Goal: Obtain resource: Obtain resource

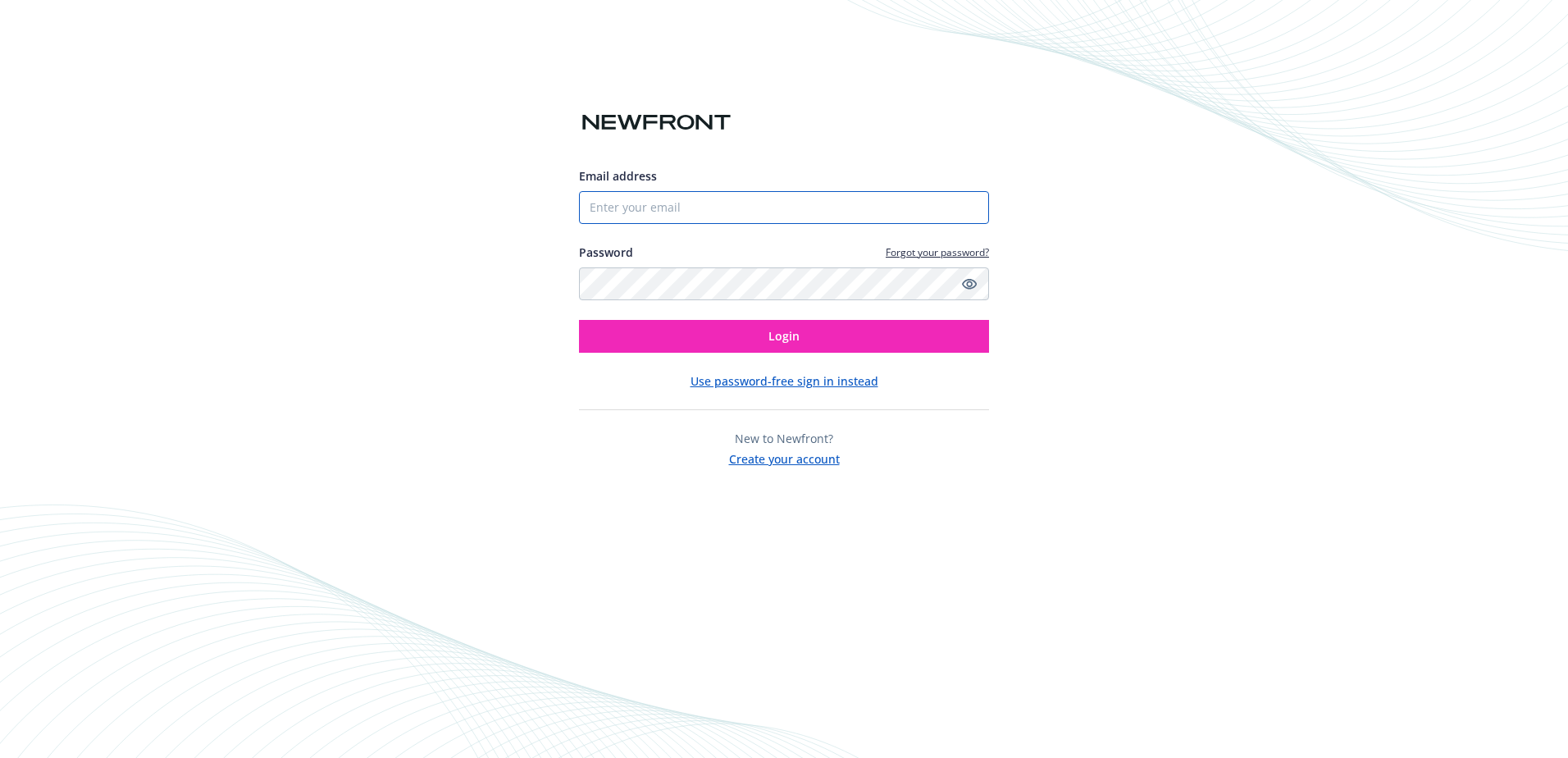
click at [700, 203] on input "Email address" at bounding box center [784, 207] width 410 height 32
type input "[EMAIL_ADDRESS][DOMAIN_NAME]"
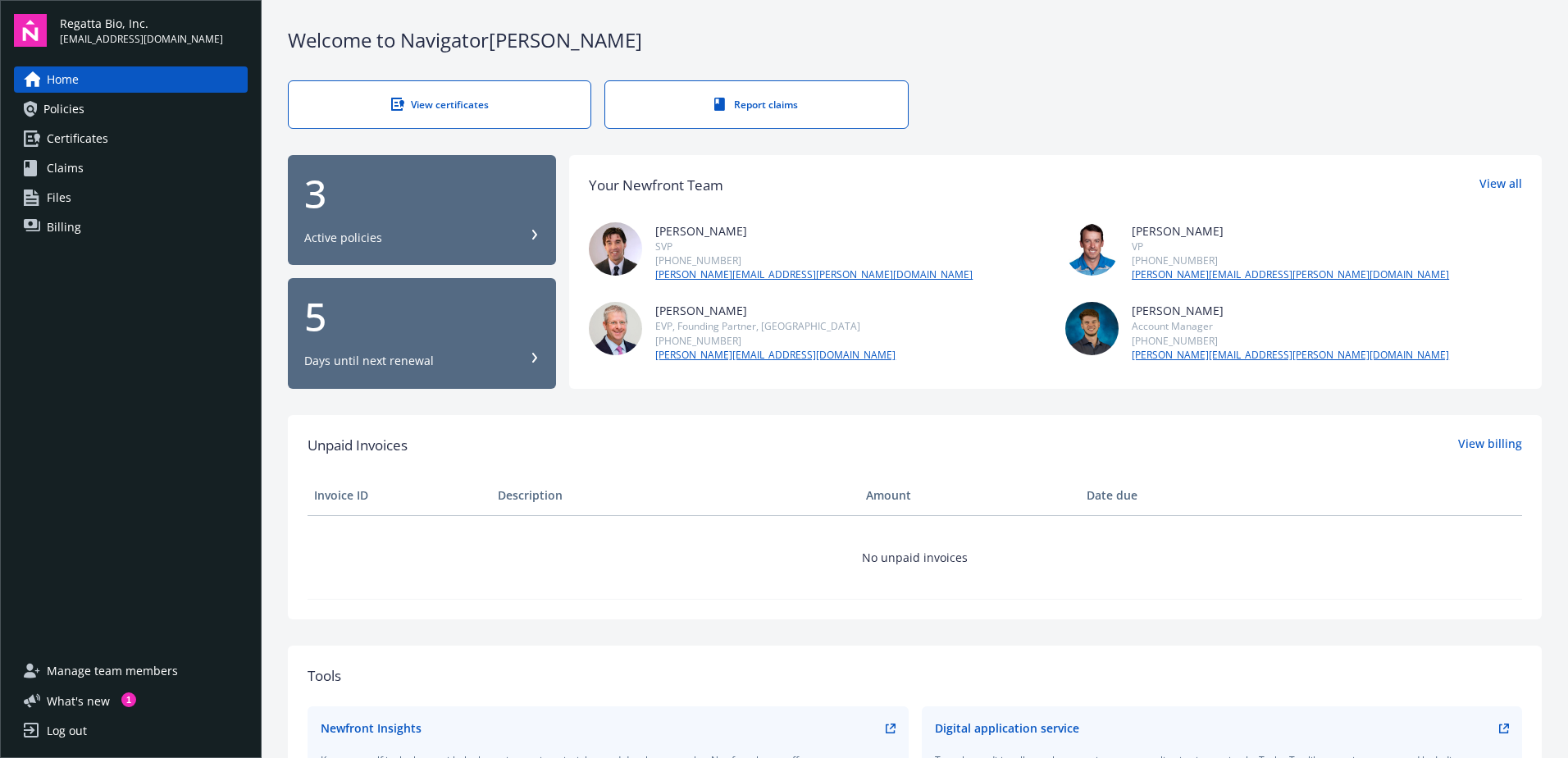
click at [463, 212] on div "3" at bounding box center [422, 193] width 235 height 40
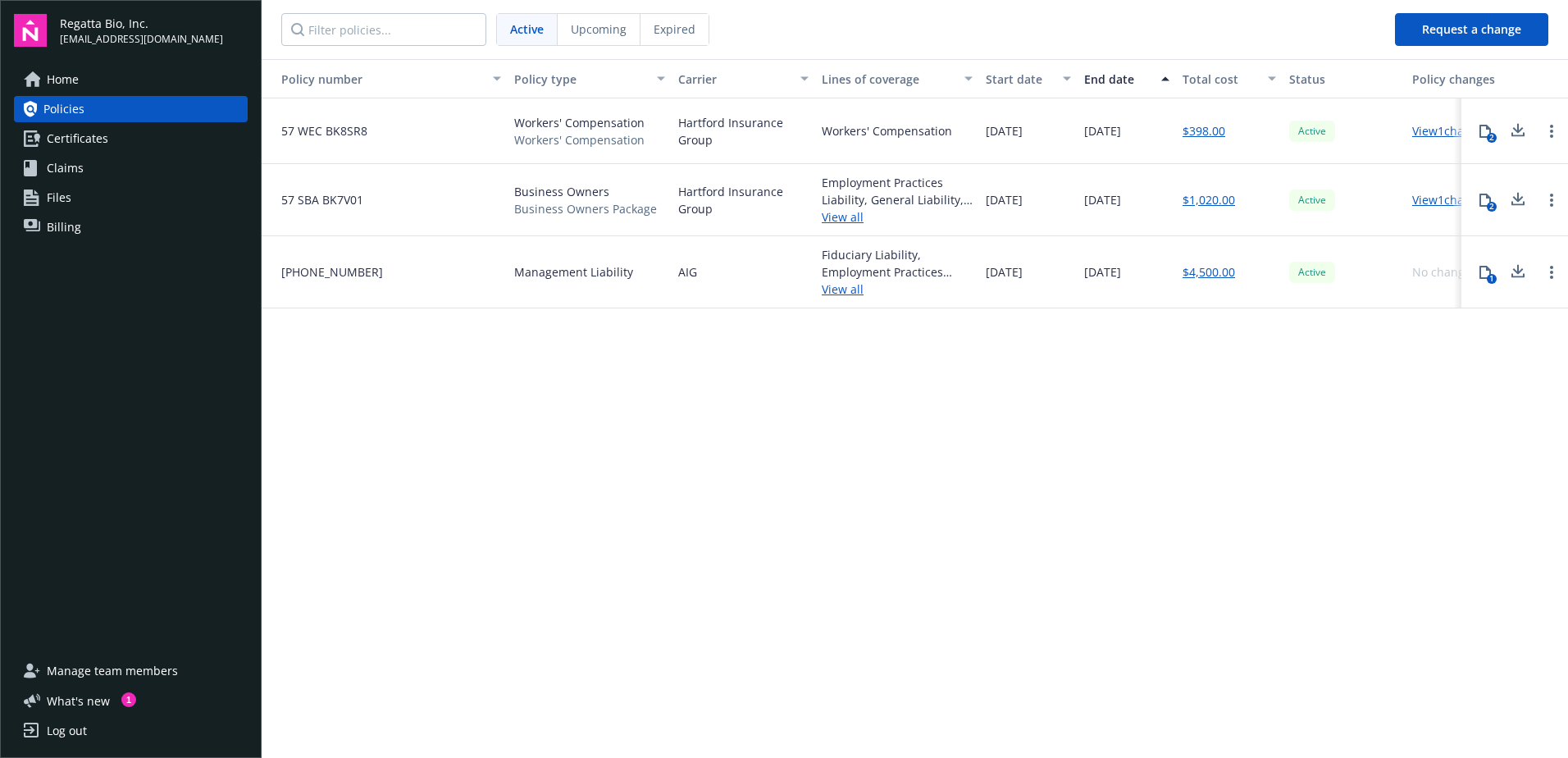
click at [1478, 273] on icon at bounding box center [1485, 272] width 13 height 13
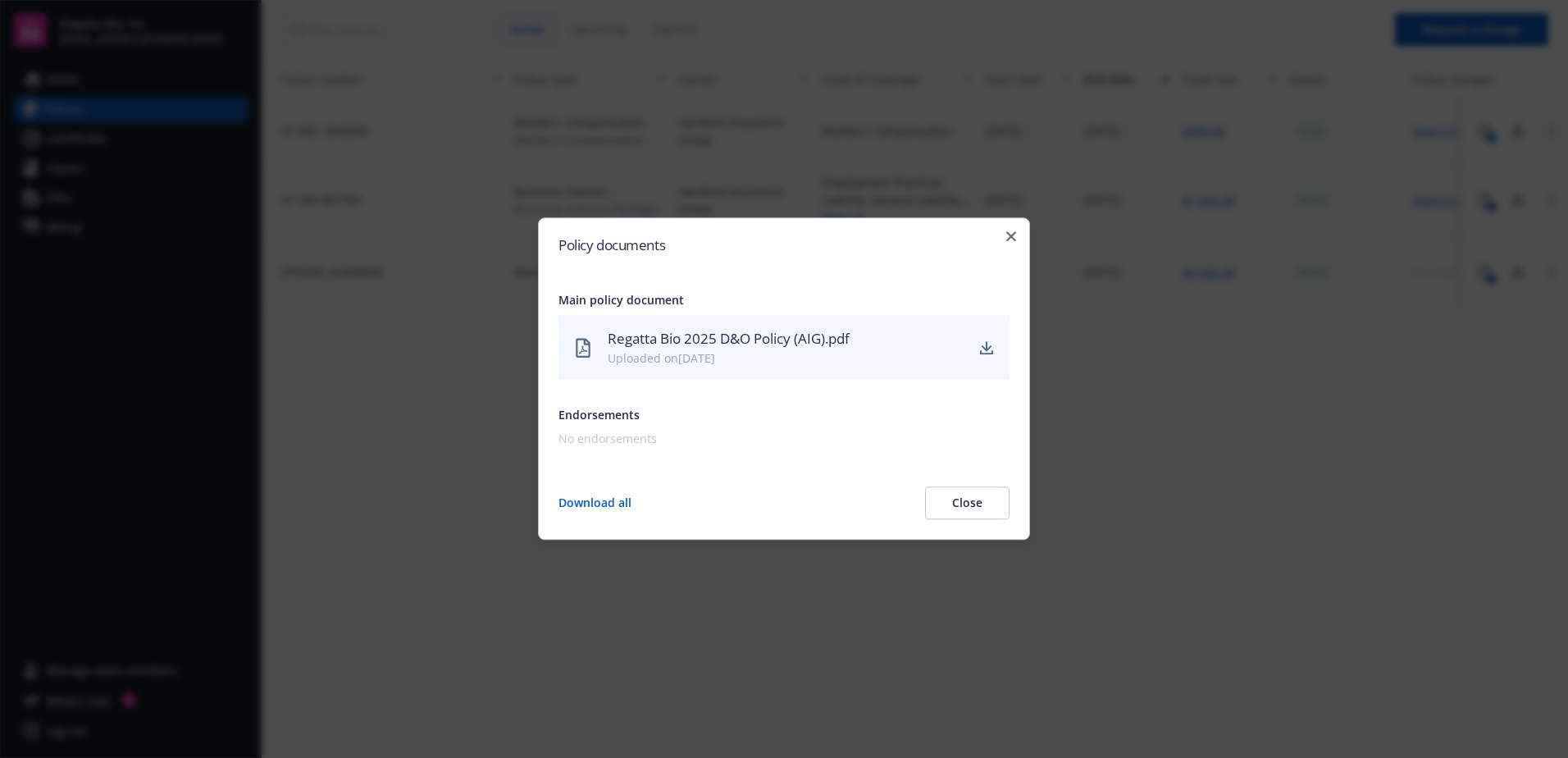
click at [787, 334] on div "Regatta Bio 2025 D&O Policy (AIG).pdf" at bounding box center [785, 339] width 356 height 21
click at [984, 348] on icon "download" at bounding box center [987, 346] width 11 height 10
click at [1001, 512] on button "Close" at bounding box center [967, 503] width 84 height 32
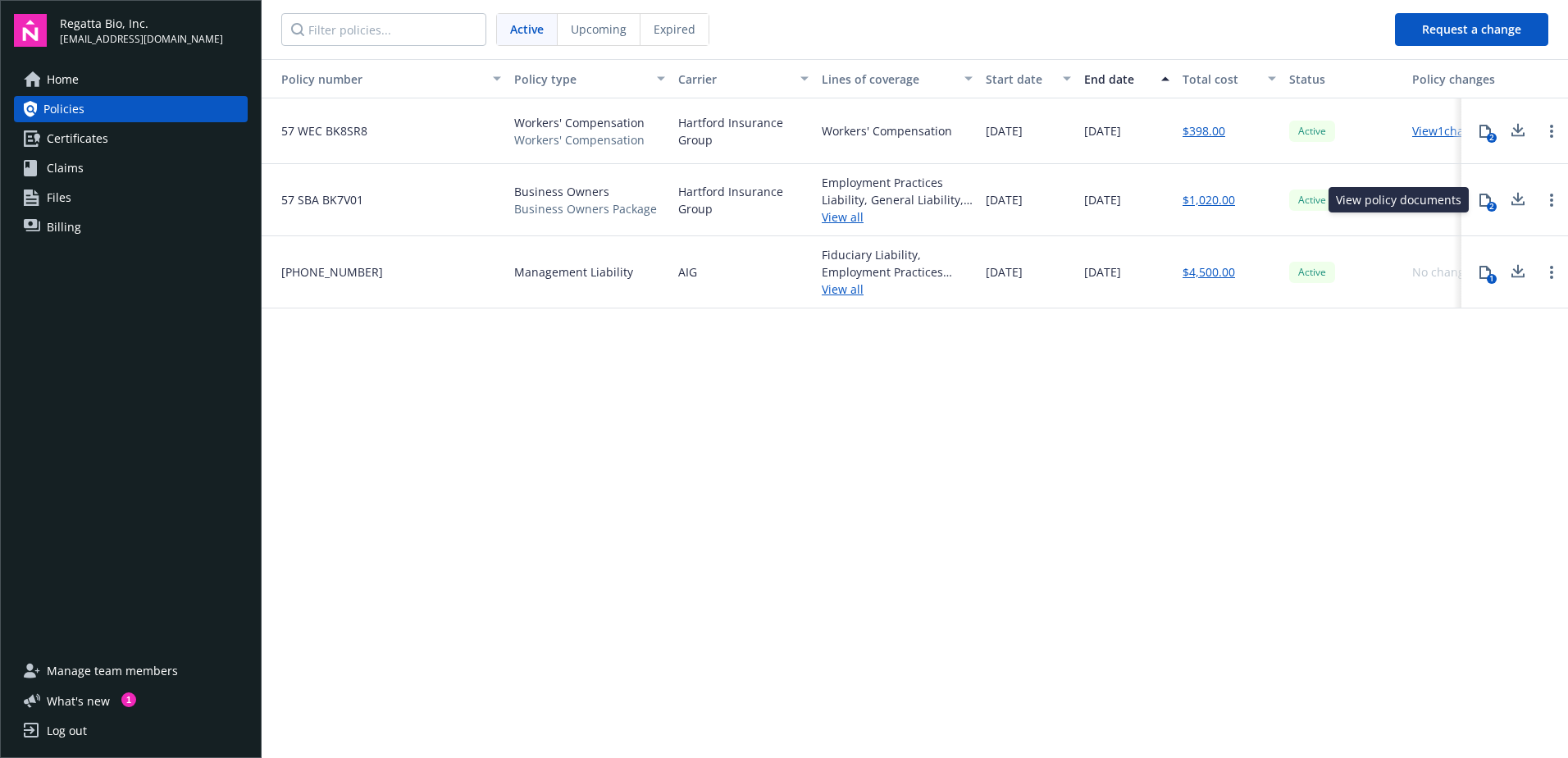
click at [1475, 195] on button "2" at bounding box center [1484, 200] width 32 height 32
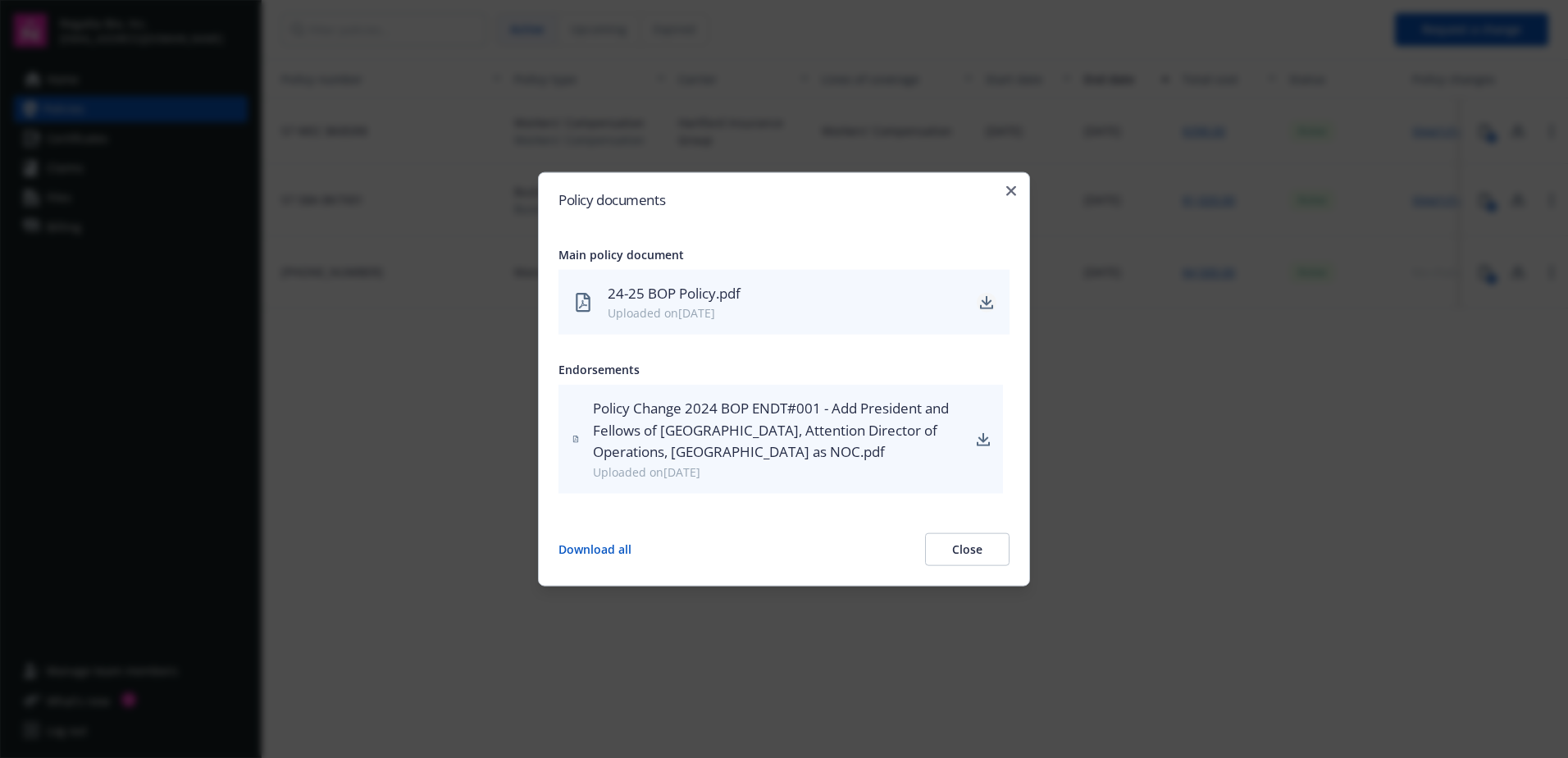
click at [981, 304] on icon "download" at bounding box center [986, 302] width 13 height 13
click at [1012, 187] on icon "button" at bounding box center [1011, 191] width 10 height 10
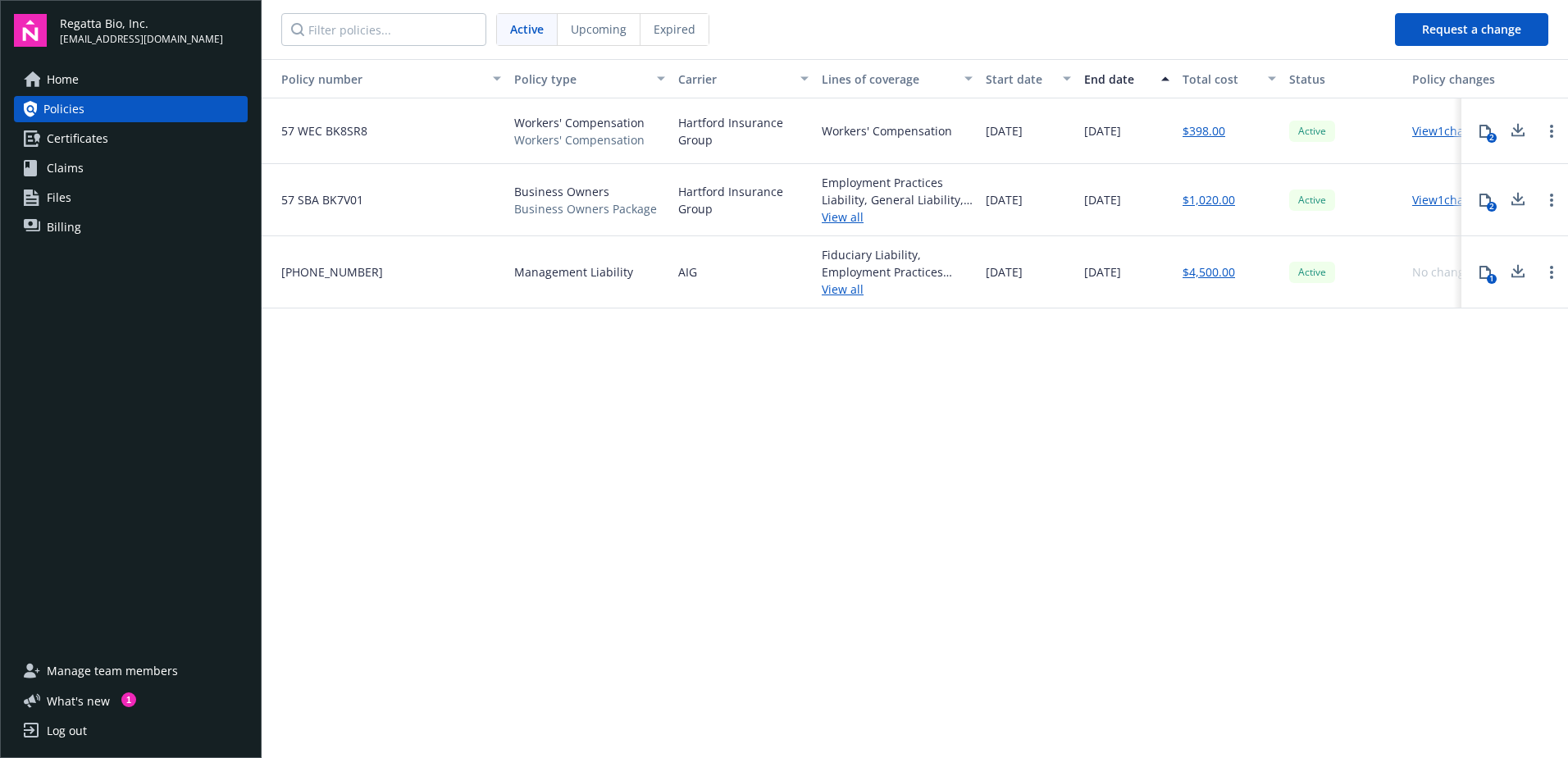
scroll to position [0, 47]
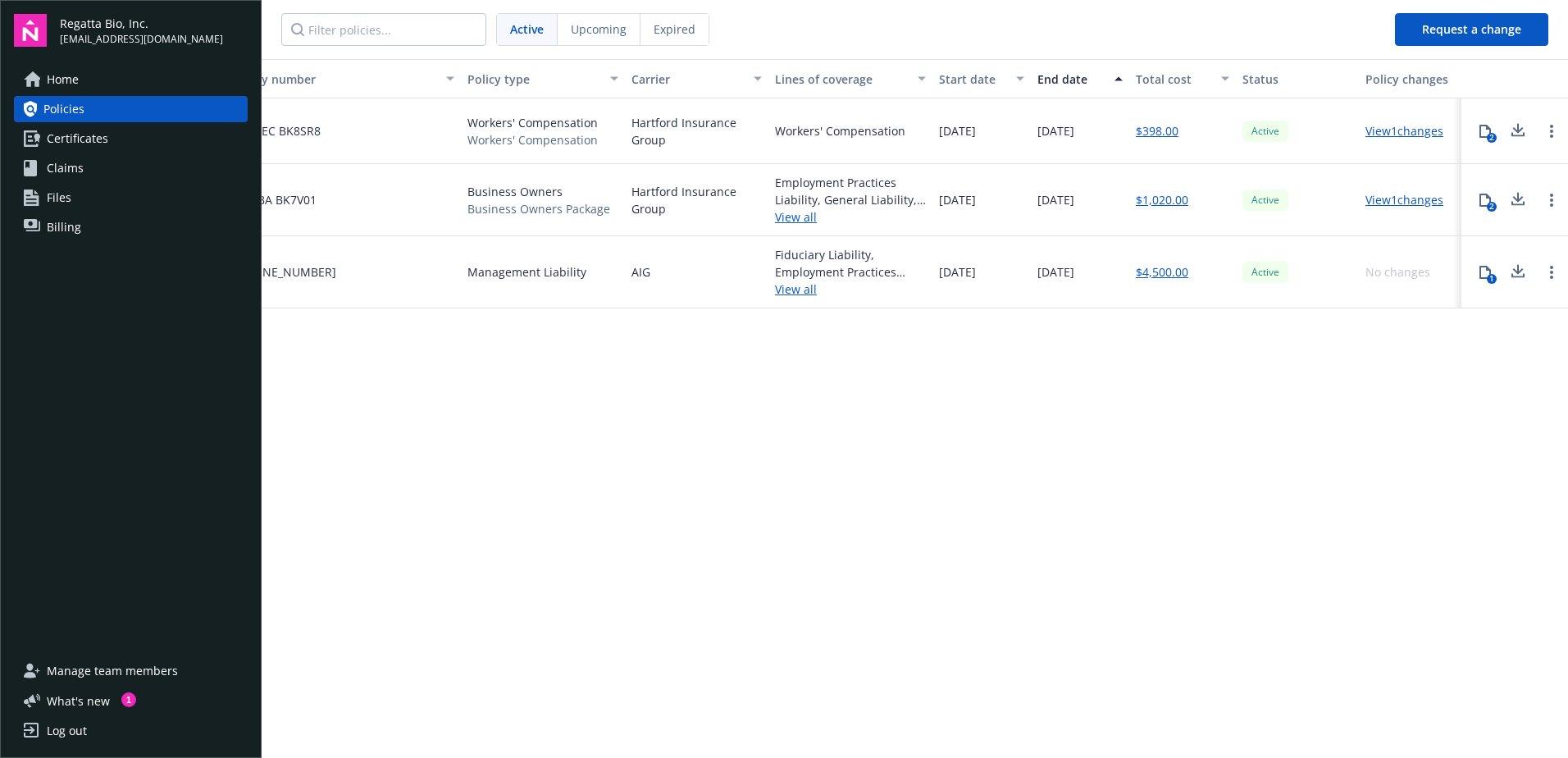
drag, startPoint x: 1088, startPoint y: 314, endPoint x: 1191, endPoint y: 314, distance: 103.0
click at [1389, 198] on link "View 1 changes" at bounding box center [1404, 199] width 78 height 16
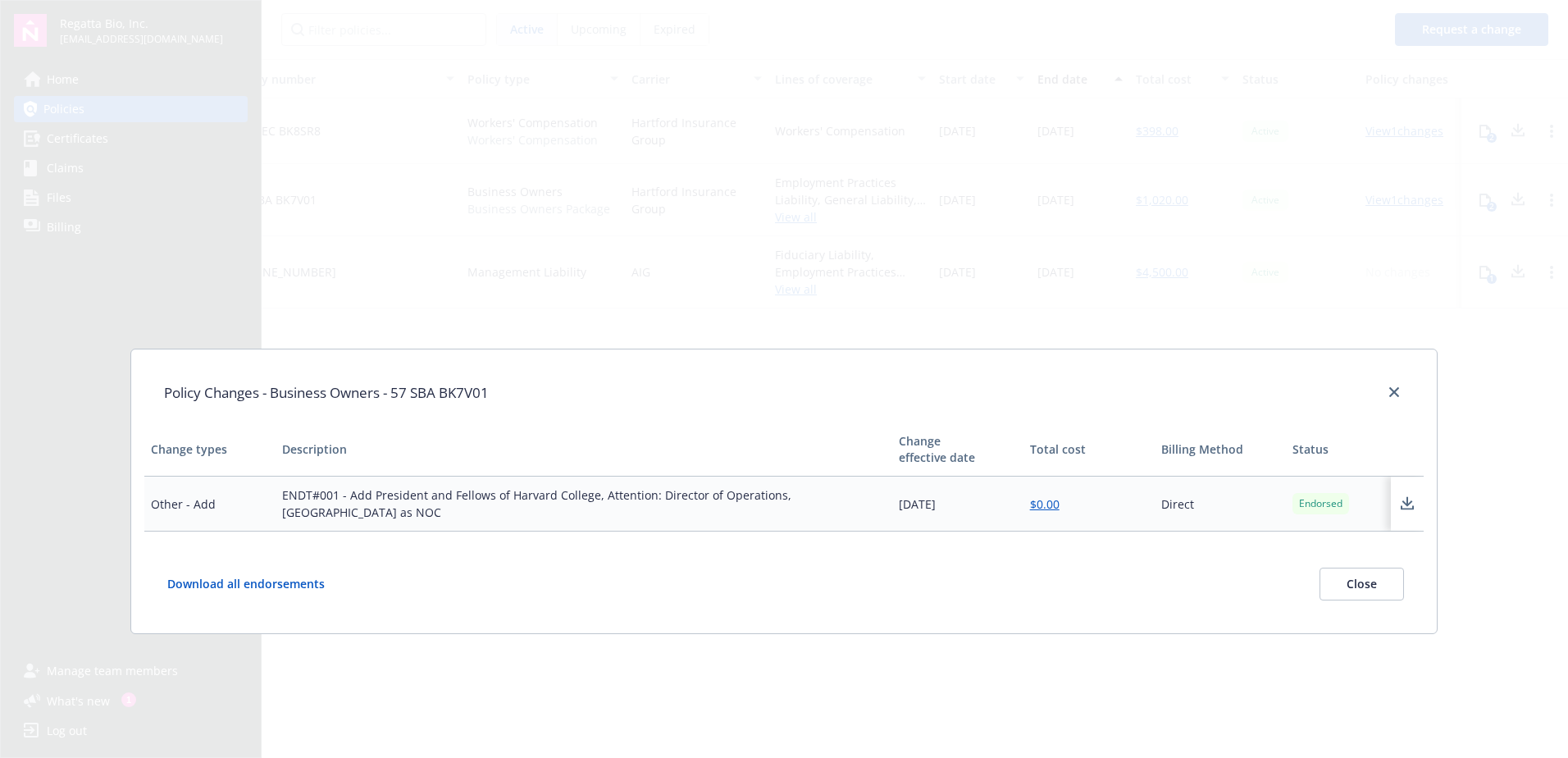
click at [1410, 385] on div "Policy Changes - Business Owners - 57 SBA BK7V01" at bounding box center [784, 393] width 1278 height 61
click at [1396, 393] on icon "close" at bounding box center [1393, 391] width 10 height 10
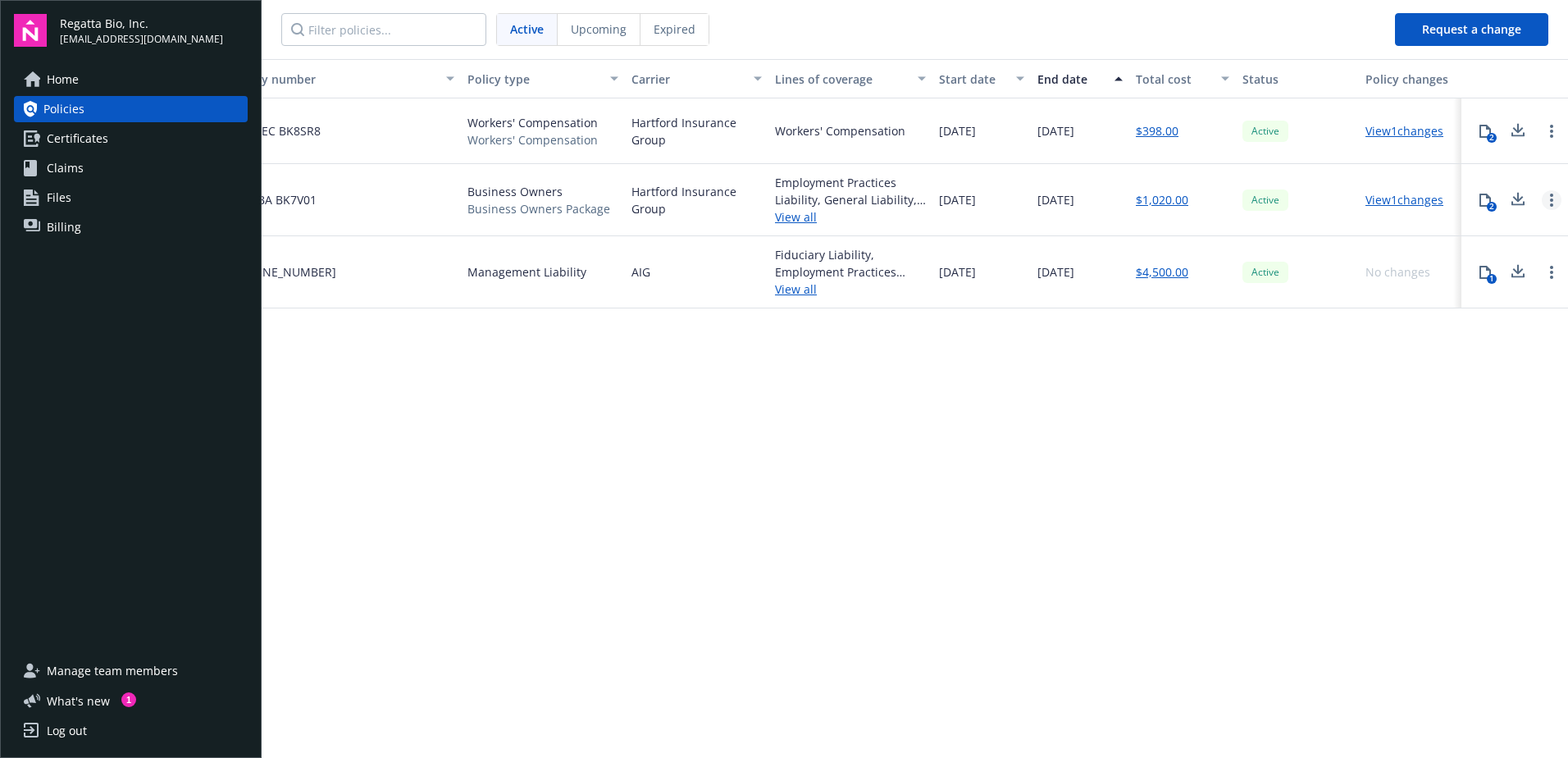
click at [1546, 199] on link "Open options" at bounding box center [1550, 200] width 19 height 19
click at [131, 141] on link "Certificates" at bounding box center [130, 139] width 234 height 26
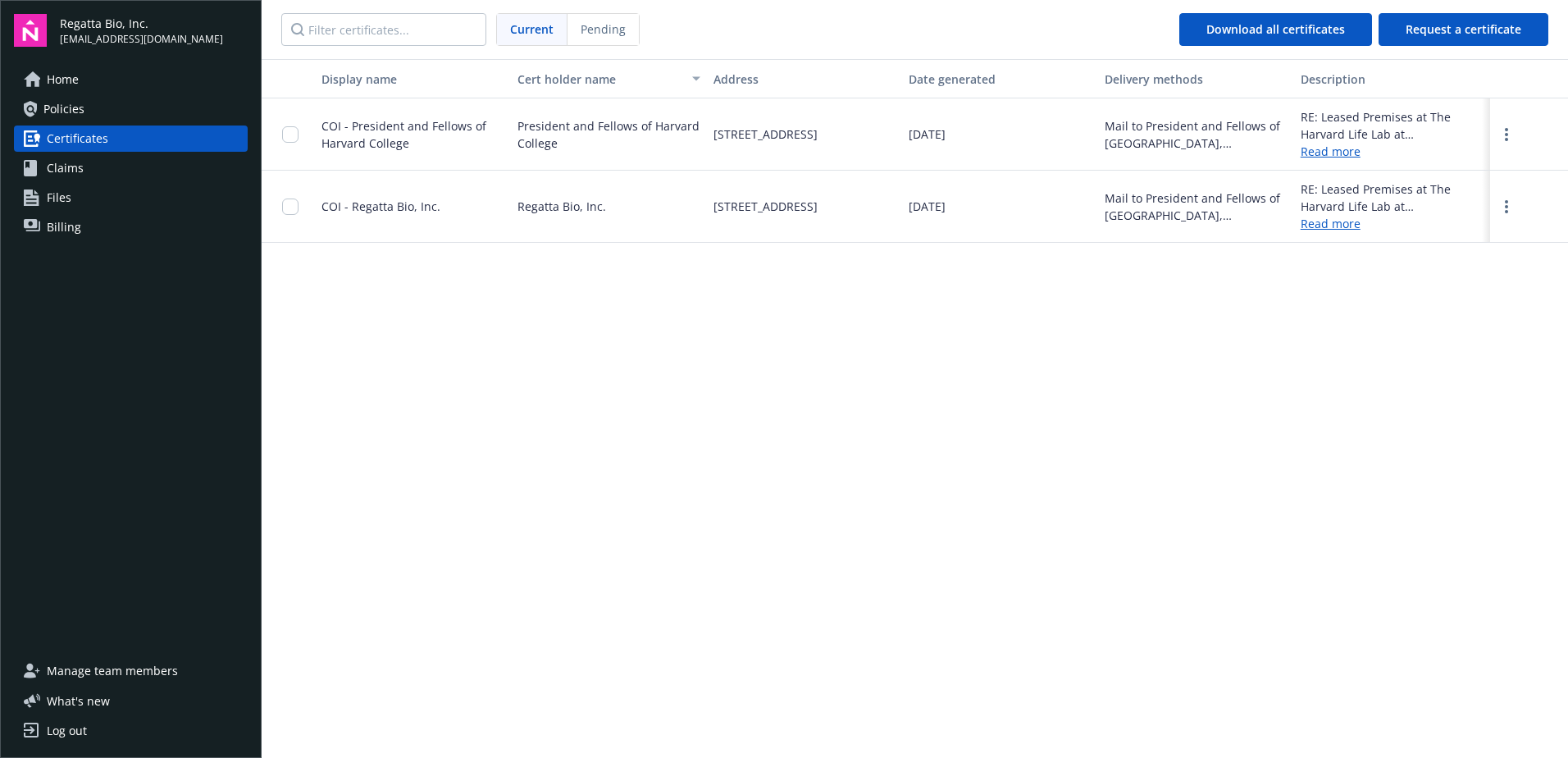
click at [819, 319] on div "Display name Cert holder name Address Date generated Delivery methods Descripti…" at bounding box center [915, 407] width 1306 height 696
click at [286, 138] on input "checkbox" at bounding box center [290, 134] width 17 height 17
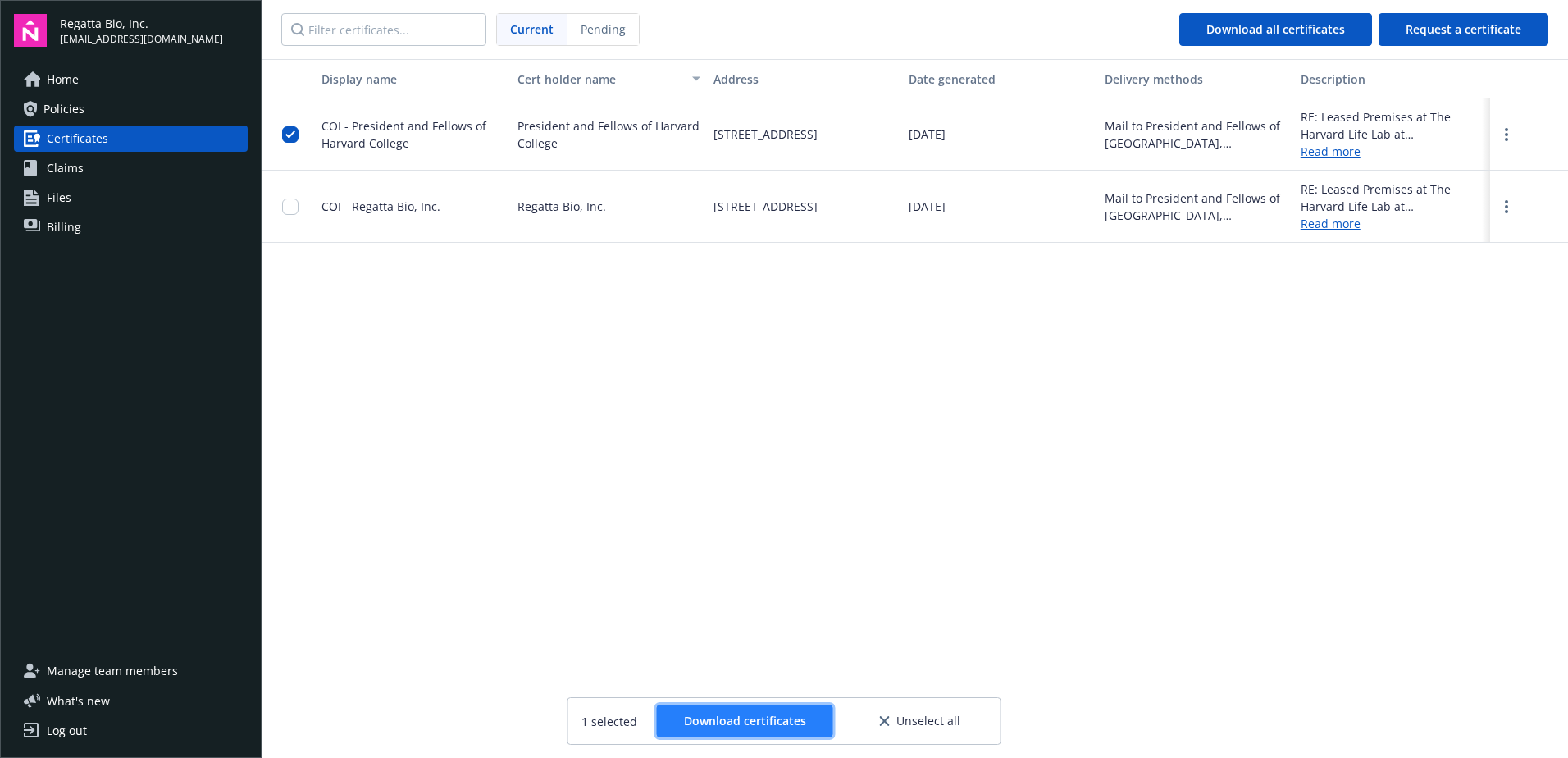
click at [747, 710] on button "Download certificates" at bounding box center [745, 720] width 177 height 32
click at [649, 329] on div "Display name Cert holder name Address Date generated Delivery methods Descripti…" at bounding box center [915, 407] width 1306 height 696
click at [882, 304] on div "Display name Cert holder name Address Date generated Delivery methods Descripti…" at bounding box center [915, 407] width 1306 height 696
click at [1453, 38] on button "Request a certificate" at bounding box center [1463, 29] width 169 height 32
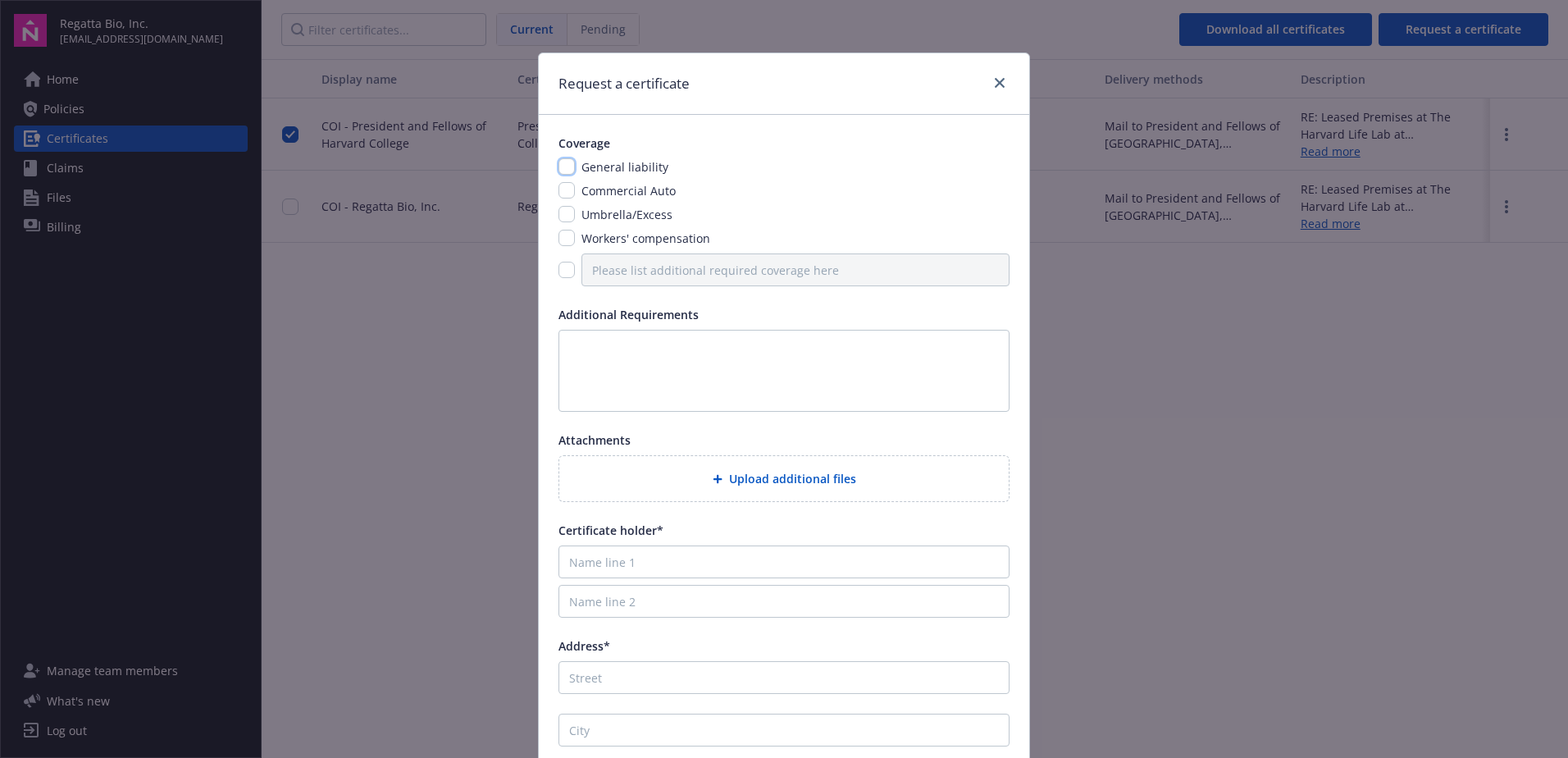
click at [559, 170] on input "checkbox" at bounding box center [567, 167] width 17 height 17
checkbox input "true"
click at [561, 195] on input "checkbox" at bounding box center [567, 191] width 17 height 17
checkbox input "true"
click at [561, 211] on input "checkbox" at bounding box center [567, 214] width 17 height 17
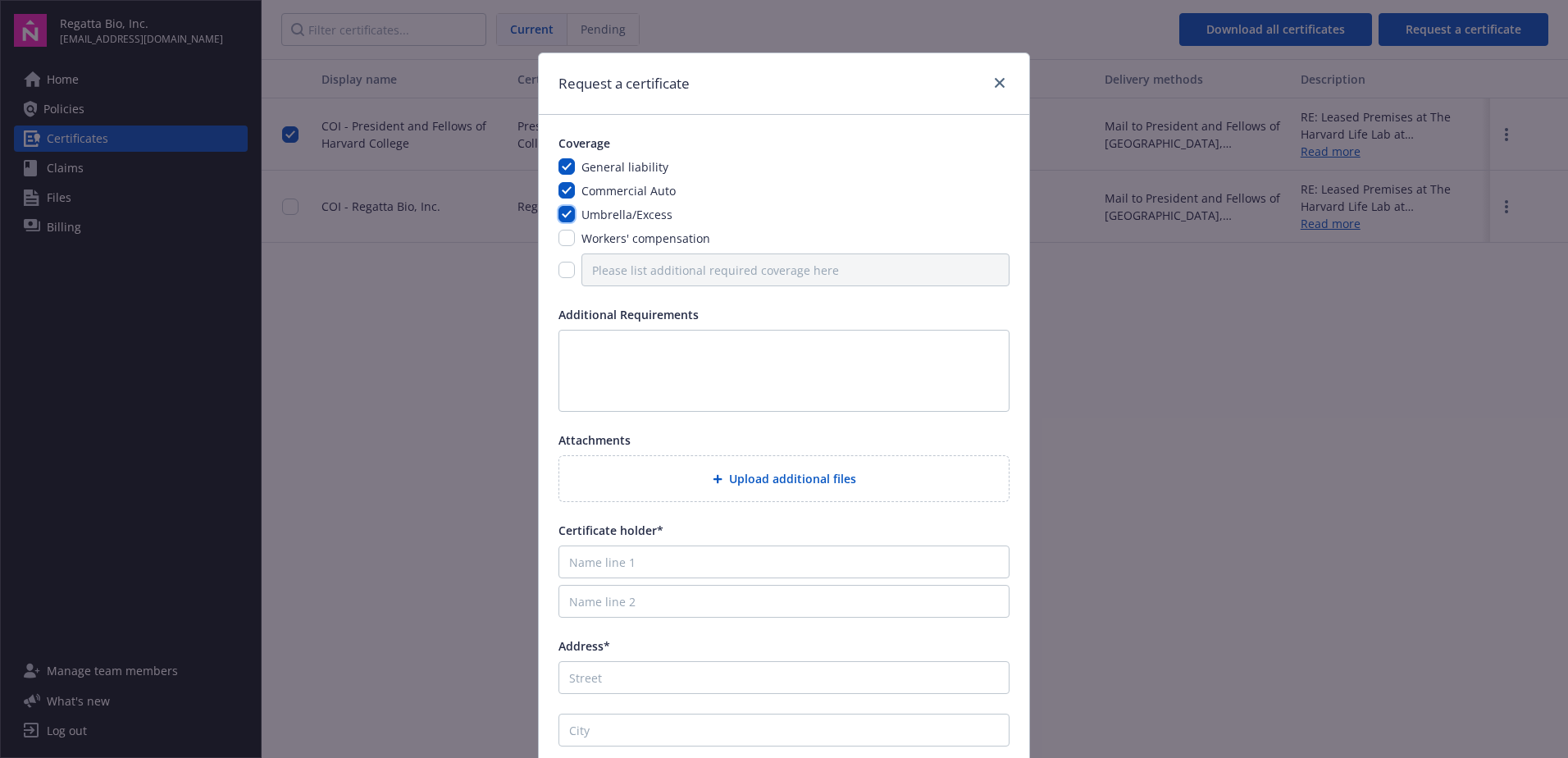
checkbox input "true"
click at [564, 230] on input "checkbox" at bounding box center [567, 238] width 17 height 17
checkbox input "true"
click at [997, 82] on icon "close" at bounding box center [999, 82] width 10 height 10
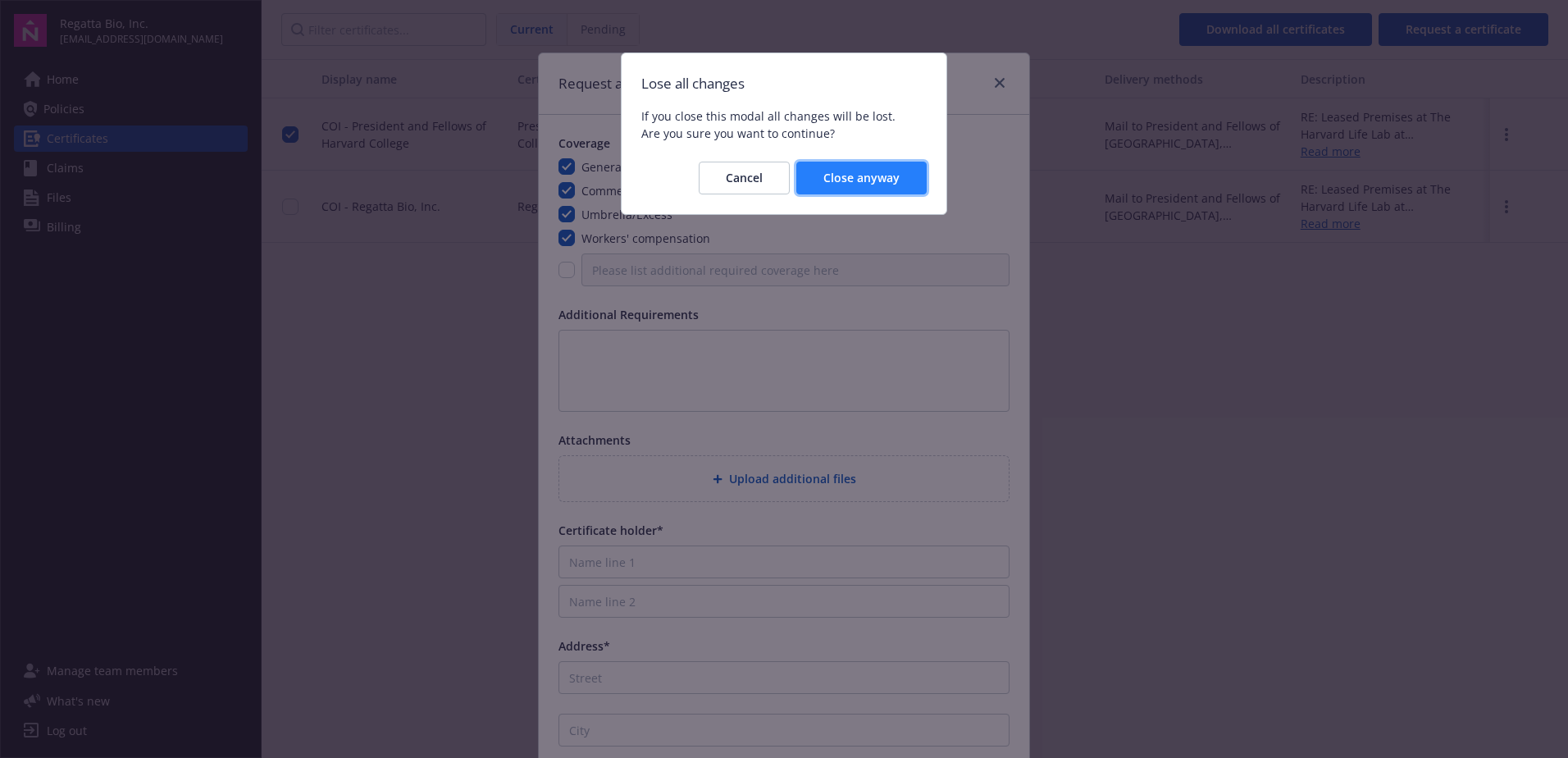
click at [891, 179] on span "Close anyway" at bounding box center [861, 177] width 76 height 16
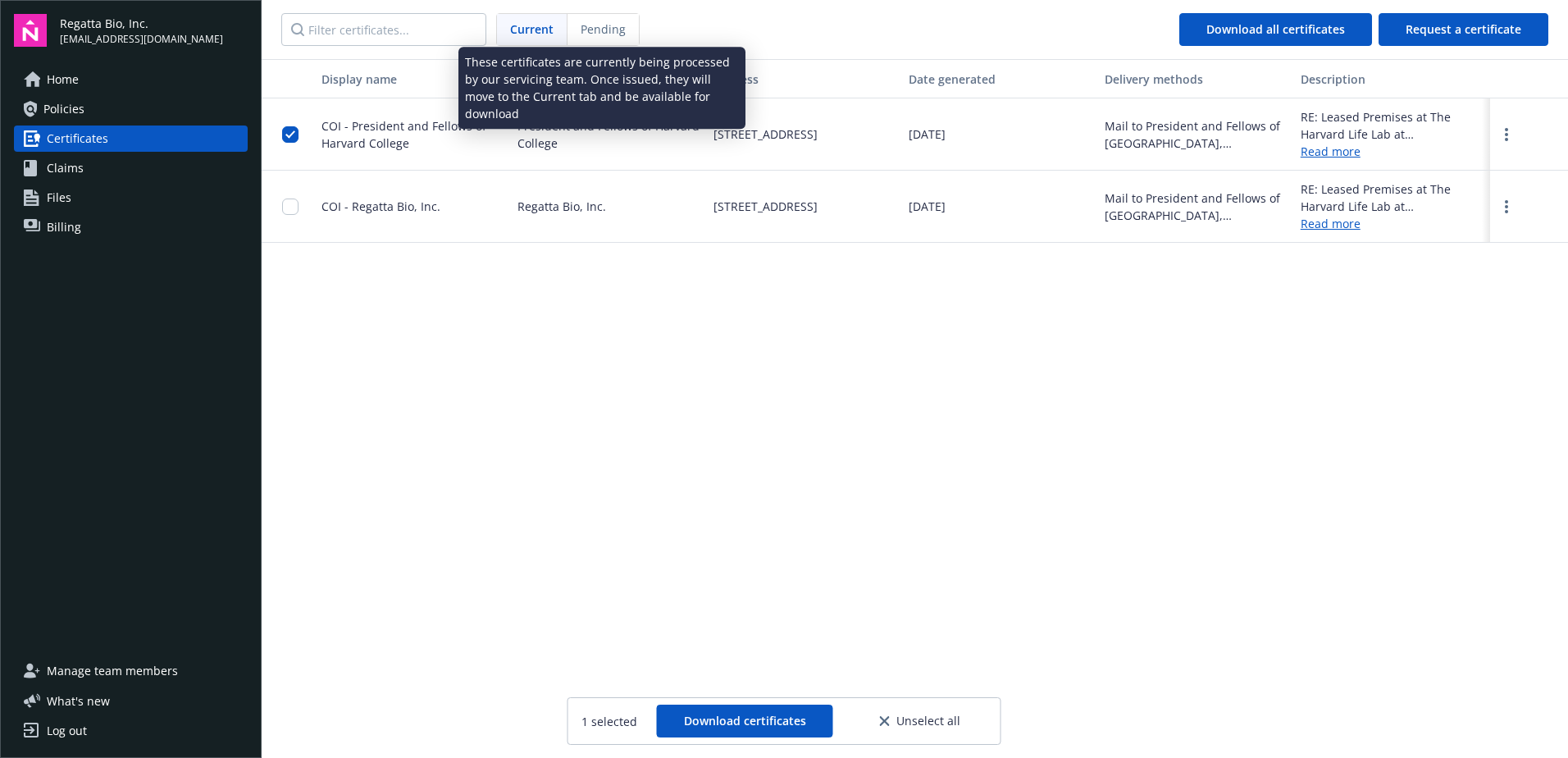
click at [606, 24] on span "Pending" at bounding box center [603, 29] width 45 height 18
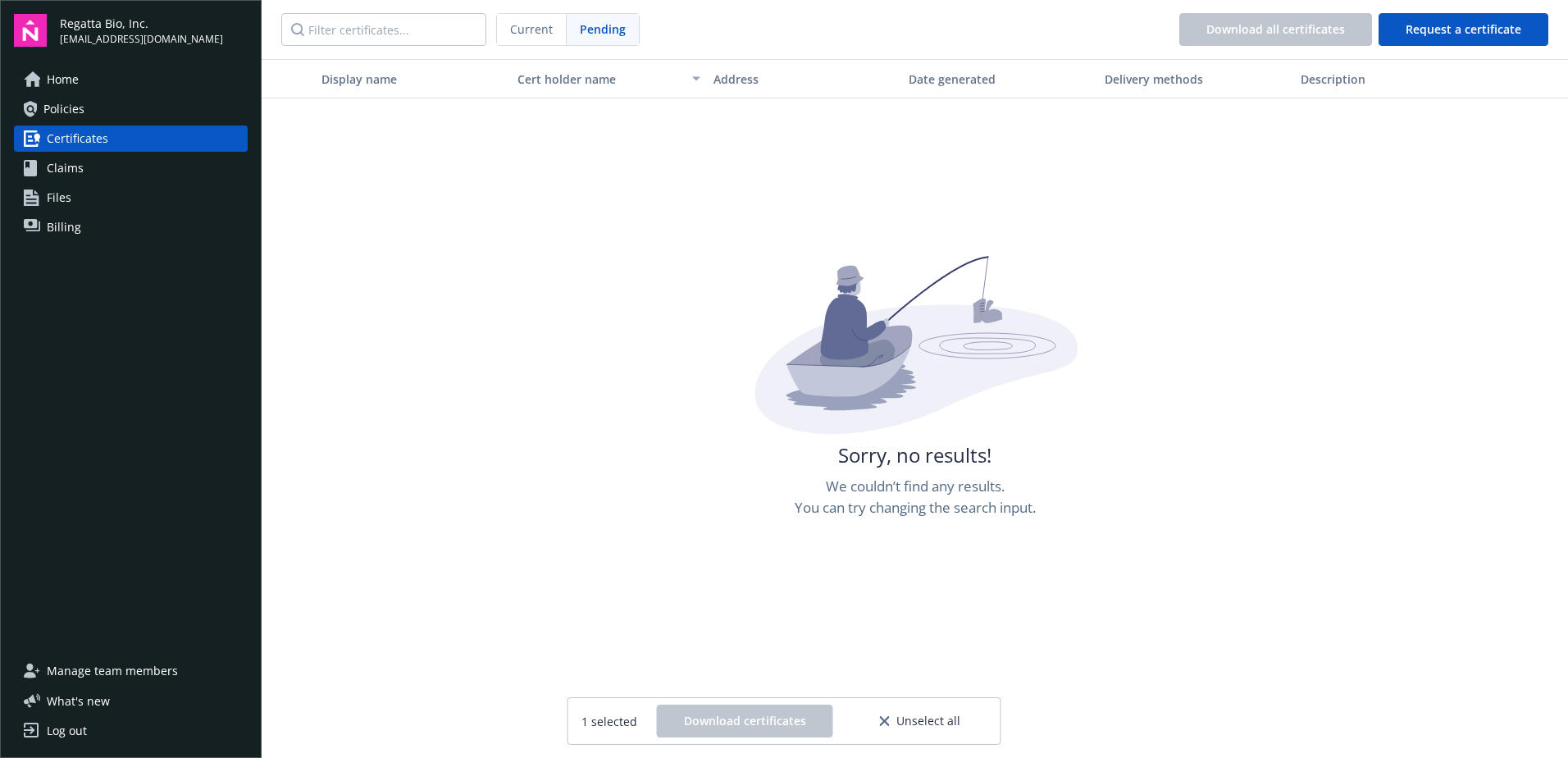
click at [540, 33] on span "Current" at bounding box center [531, 29] width 43 height 18
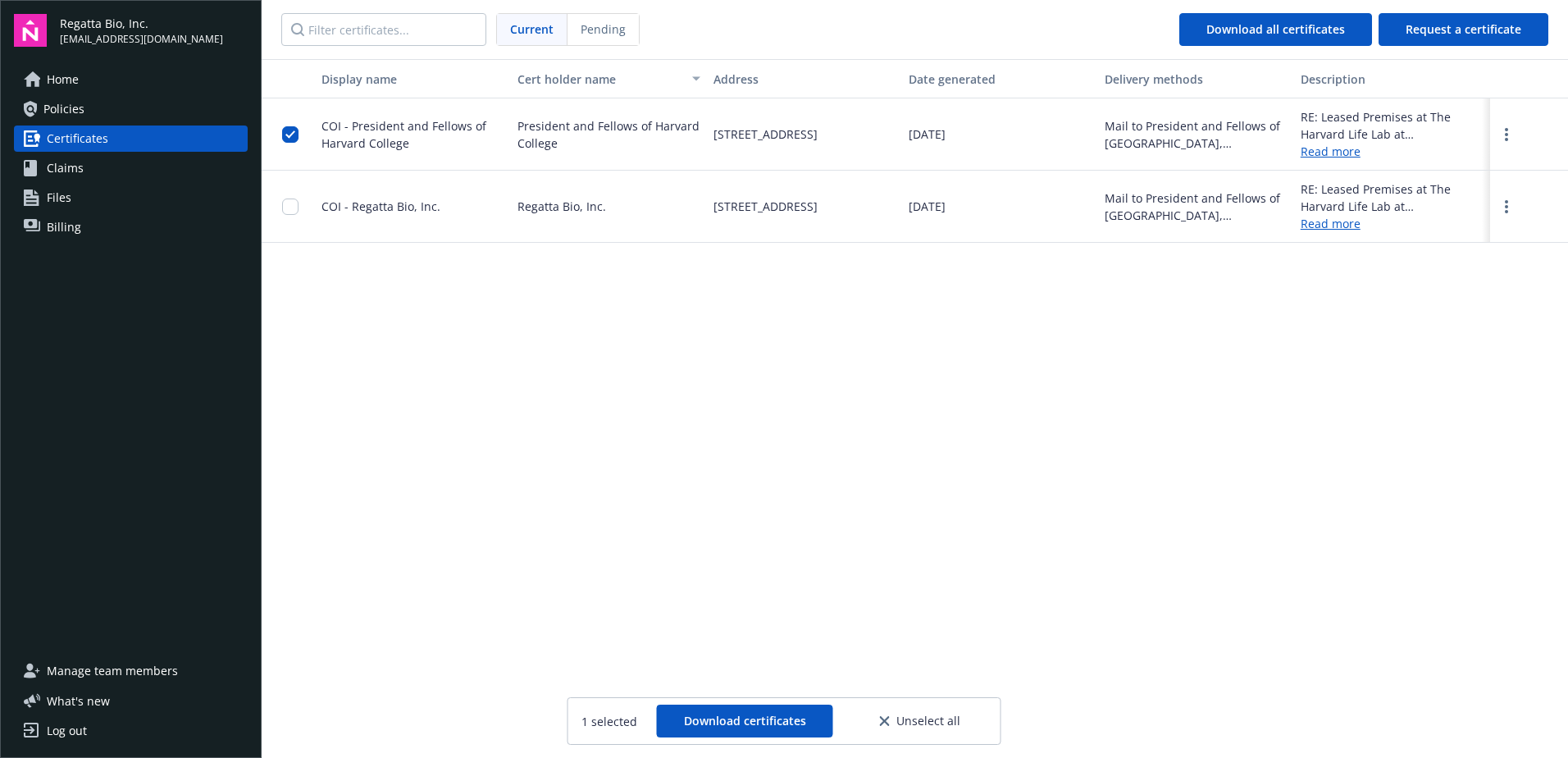
click at [902, 727] on span "Unselect all" at bounding box center [928, 721] width 64 height 11
click at [1006, 403] on div "Display name Cert holder name Address Date generated Delivery methods Descripti…" at bounding box center [915, 407] width 1306 height 696
click at [722, 278] on div "Display name Cert holder name Address Date generated Delivery methods Descripti…" at bounding box center [915, 407] width 1306 height 696
click at [88, 106] on link "Policies" at bounding box center [130, 109] width 234 height 26
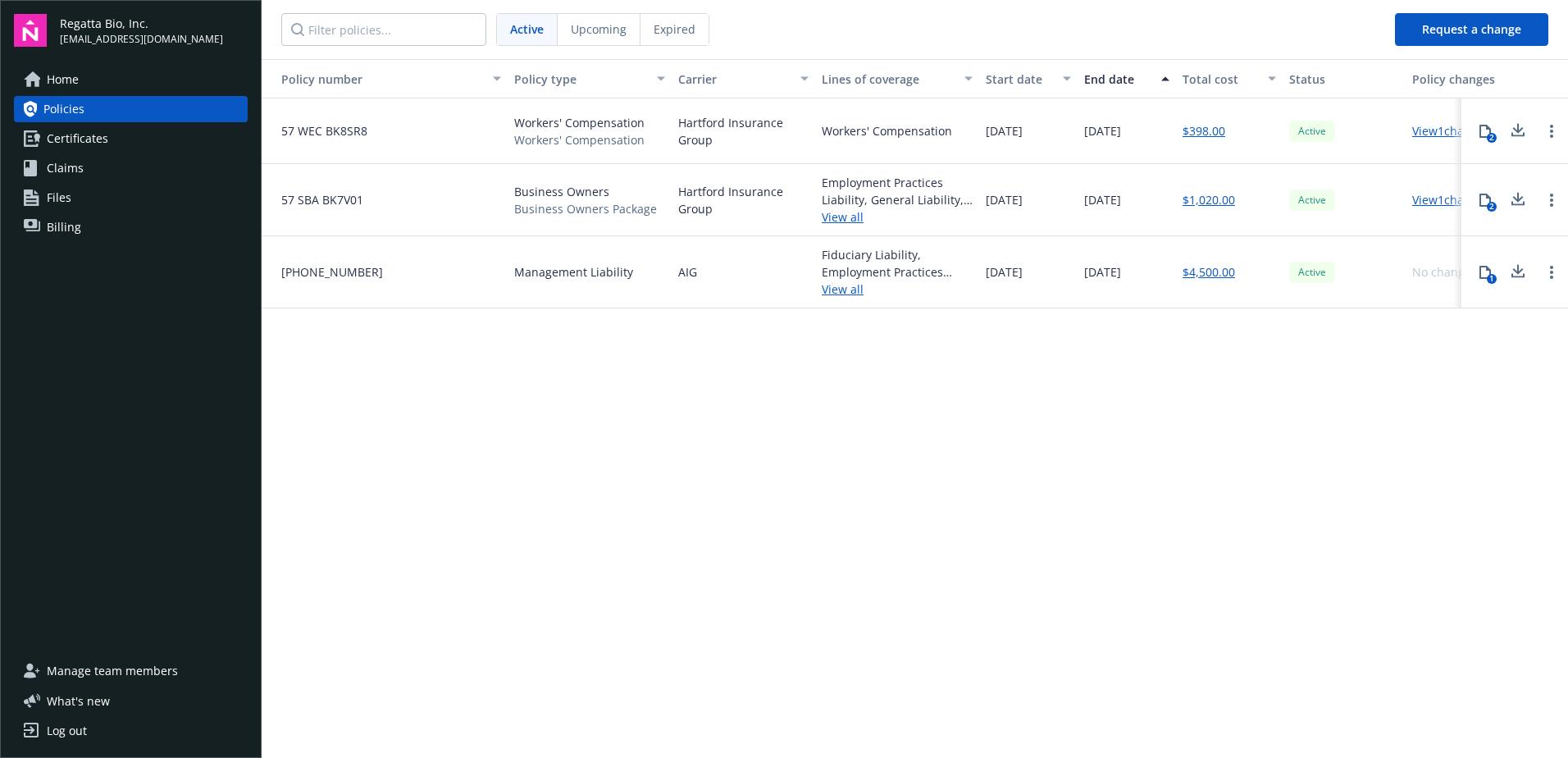
click at [574, 18] on div "Upcoming" at bounding box center [599, 30] width 83 height 31
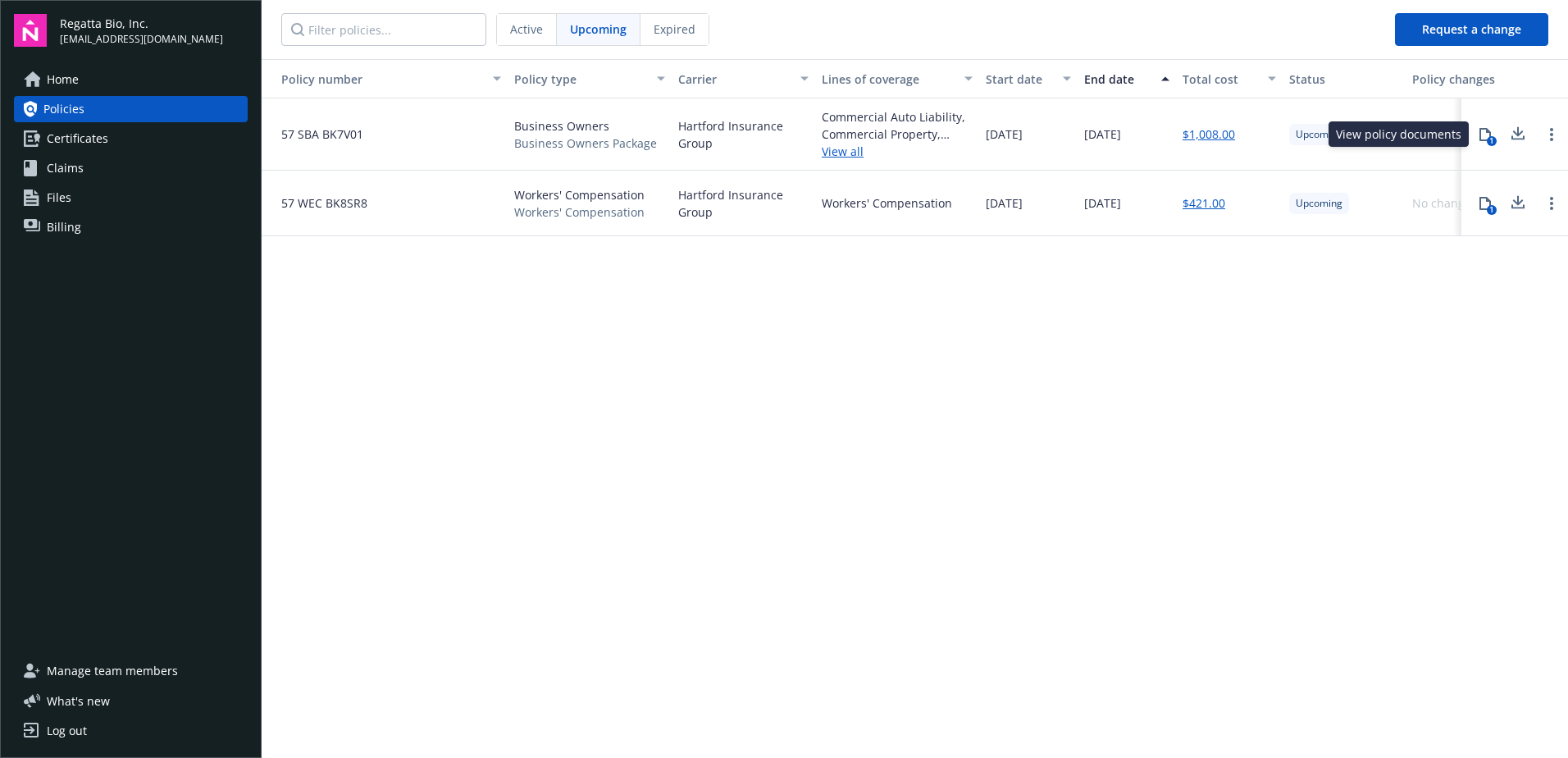
click at [1498, 146] on button "1" at bounding box center [1484, 134] width 32 height 32
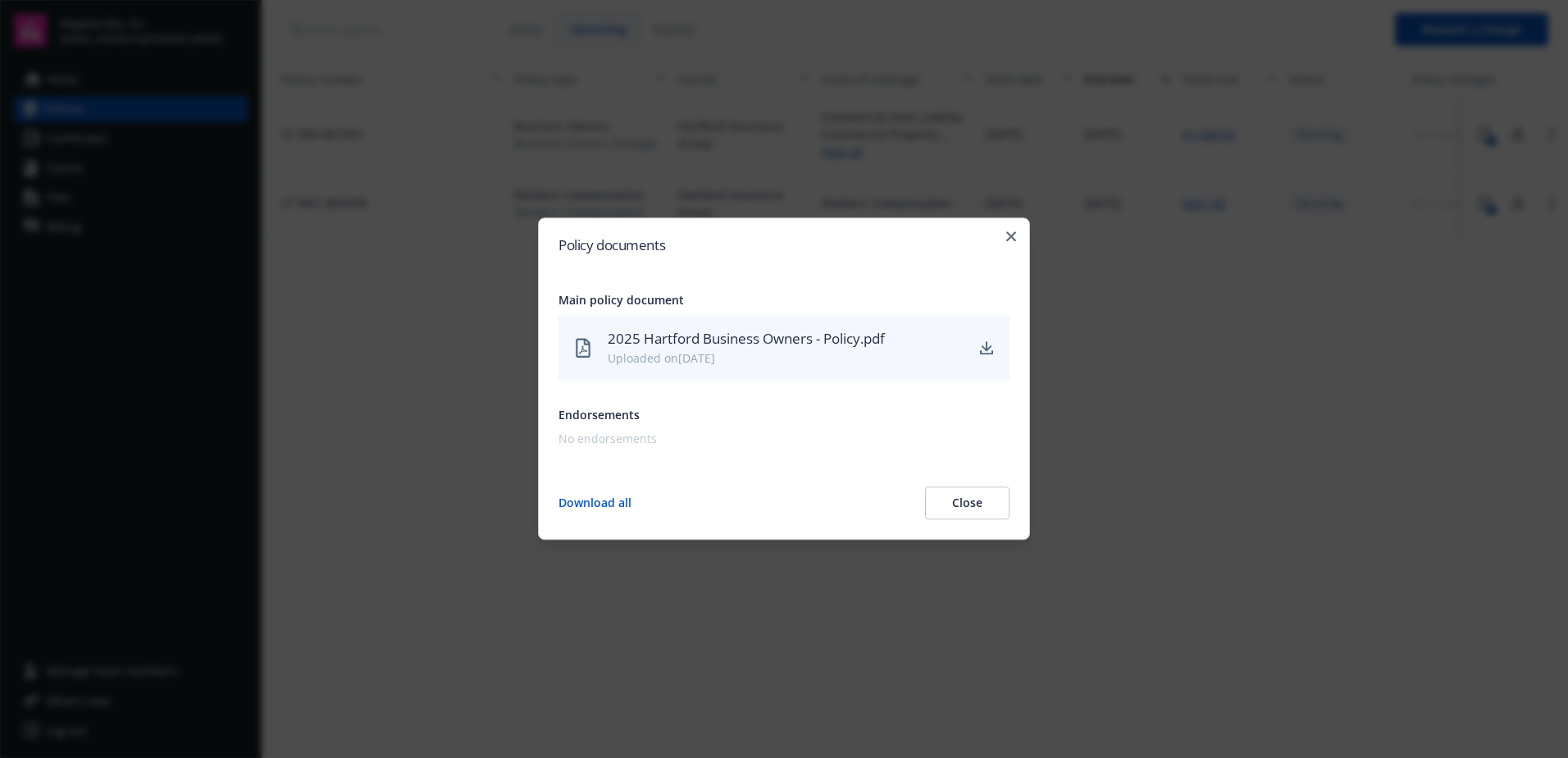
click at [1008, 230] on div "Policy documents Main policy document 2025 Hartford Business Owners - Policy.pd…" at bounding box center [784, 379] width 492 height 322
click at [1013, 244] on div "Policy documents Main policy document 2025 Hartford Business Owners - Policy.pd…" at bounding box center [784, 379] width 492 height 322
click at [1014, 241] on icon "button" at bounding box center [1011, 236] width 10 height 10
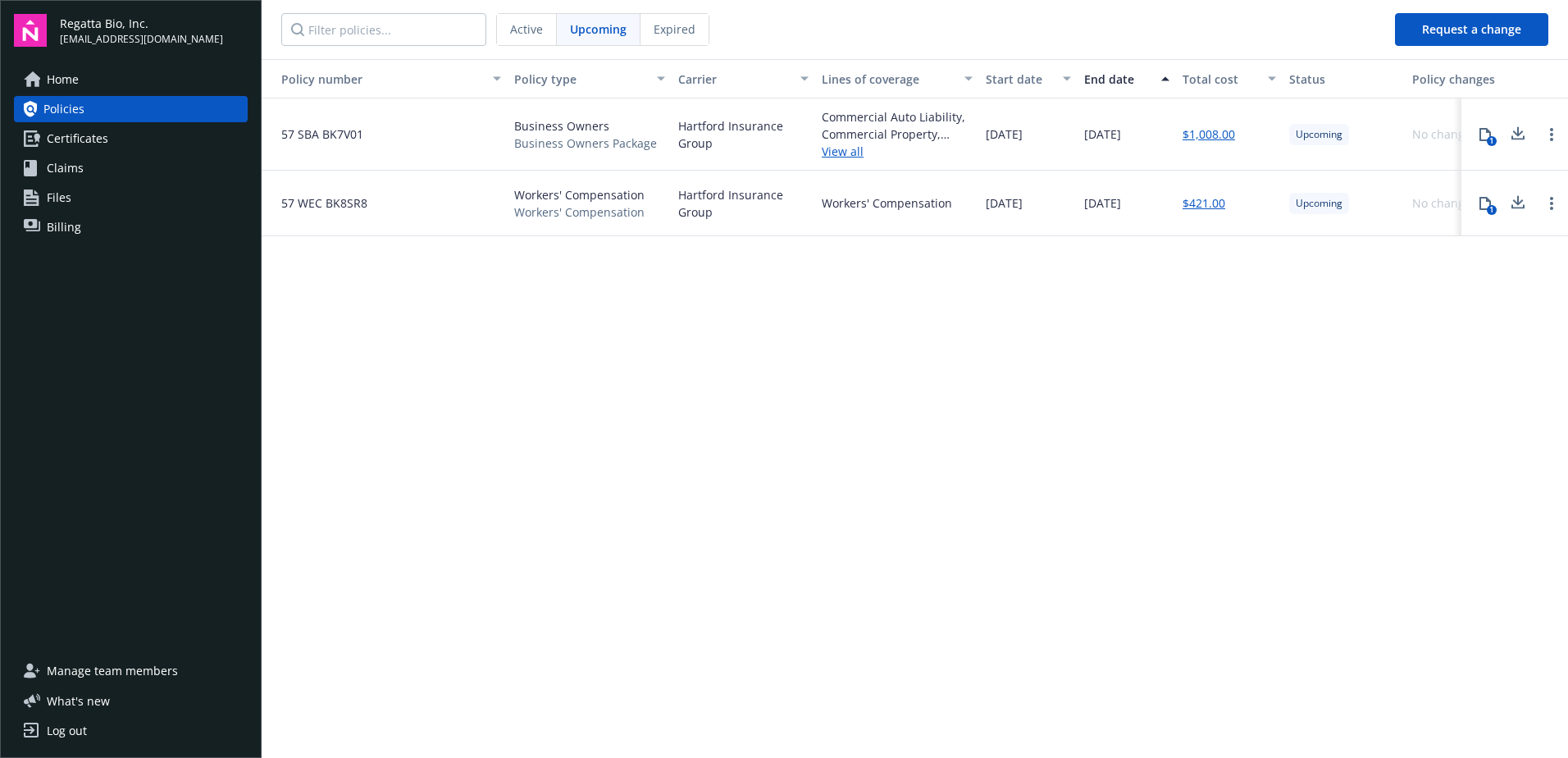
click at [1278, 323] on div "Policy number Policy type Carrier Lines of coverage Start date End date Total c…" at bounding box center [915, 407] width 1306 height 696
click at [846, 152] on link "View all" at bounding box center [896, 151] width 151 height 18
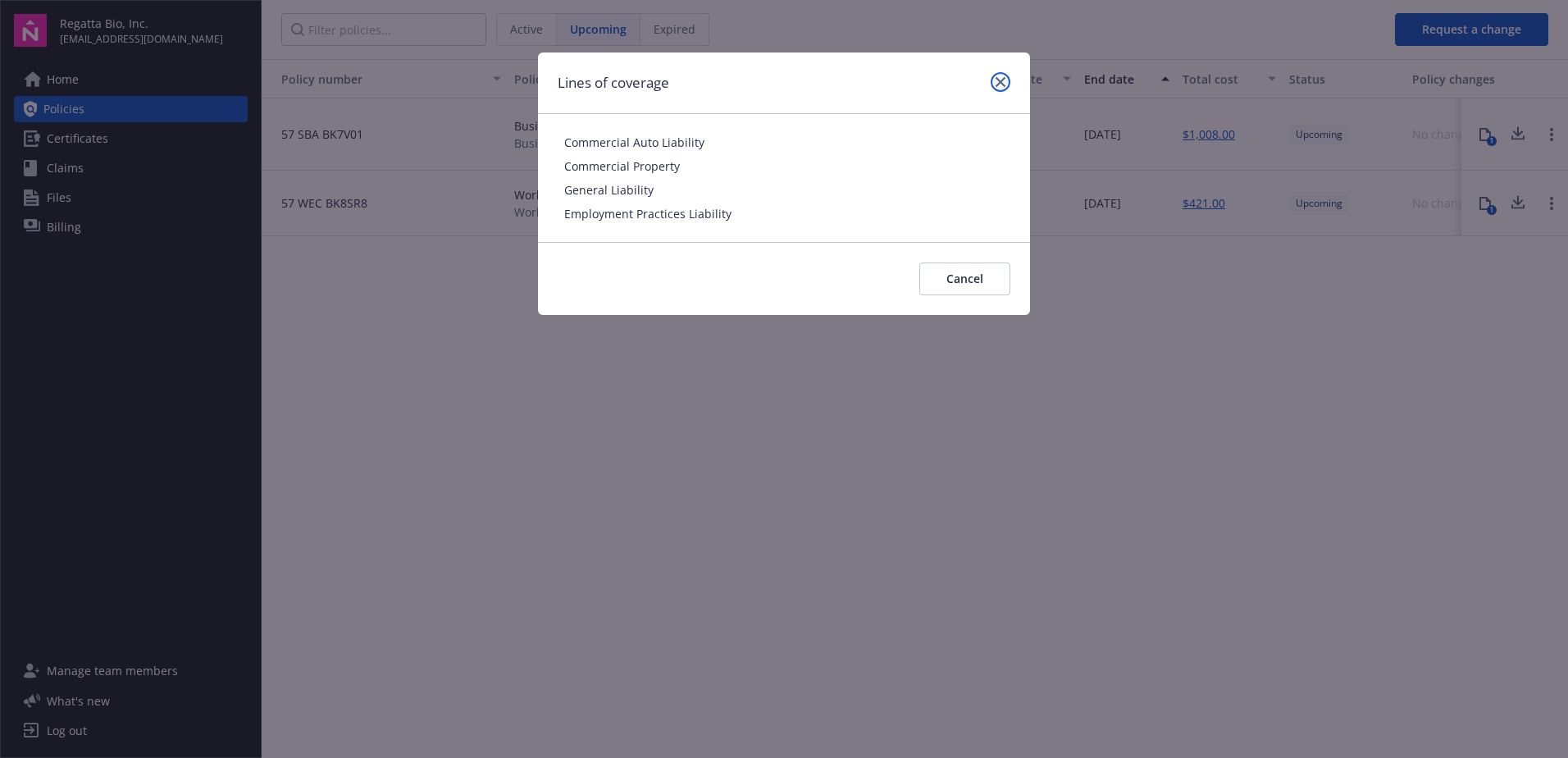
click at [996, 83] on icon "close" at bounding box center [1000, 81] width 10 height 10
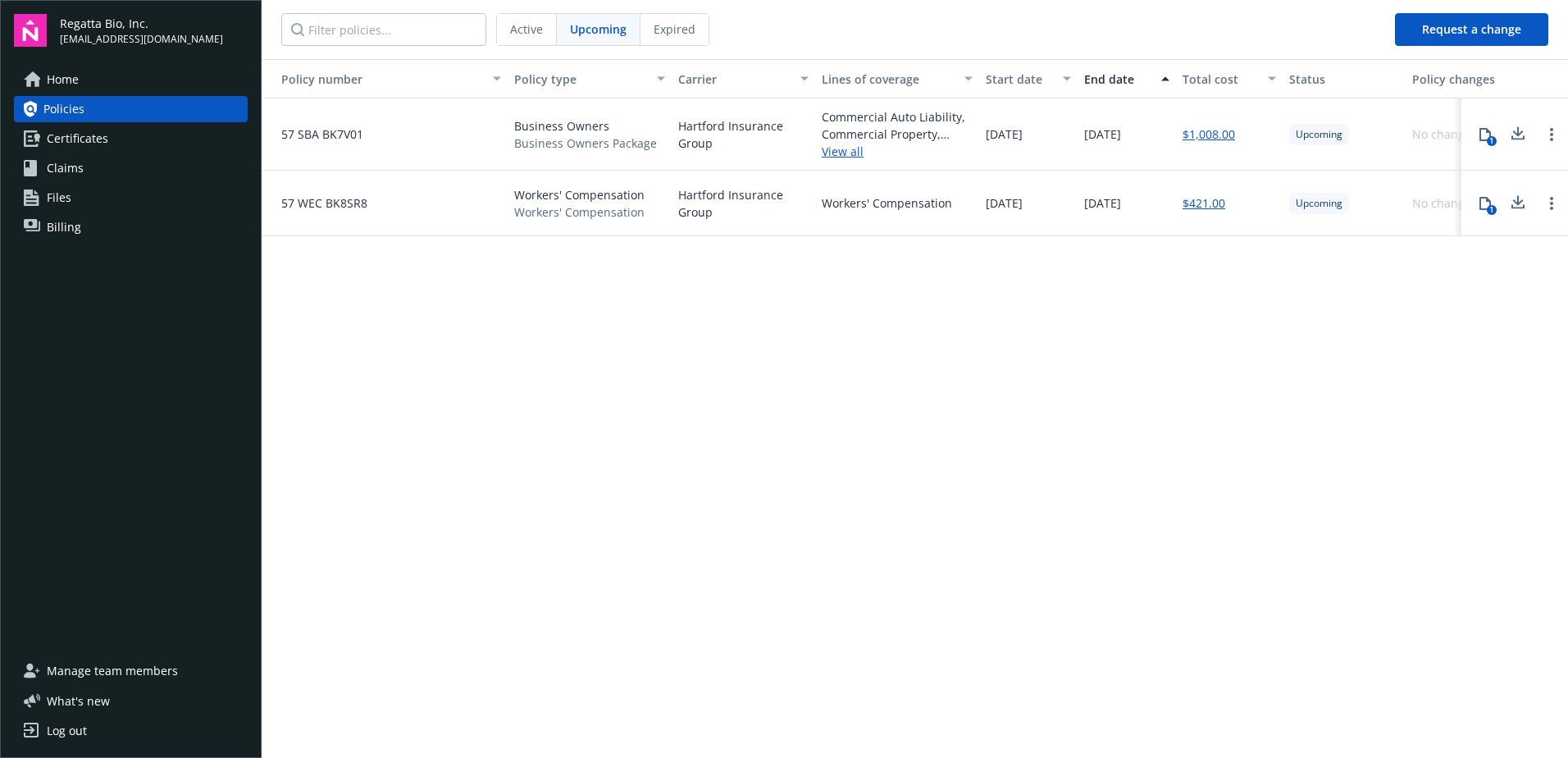
click at [535, 25] on span "Active" at bounding box center [525, 29] width 32 height 18
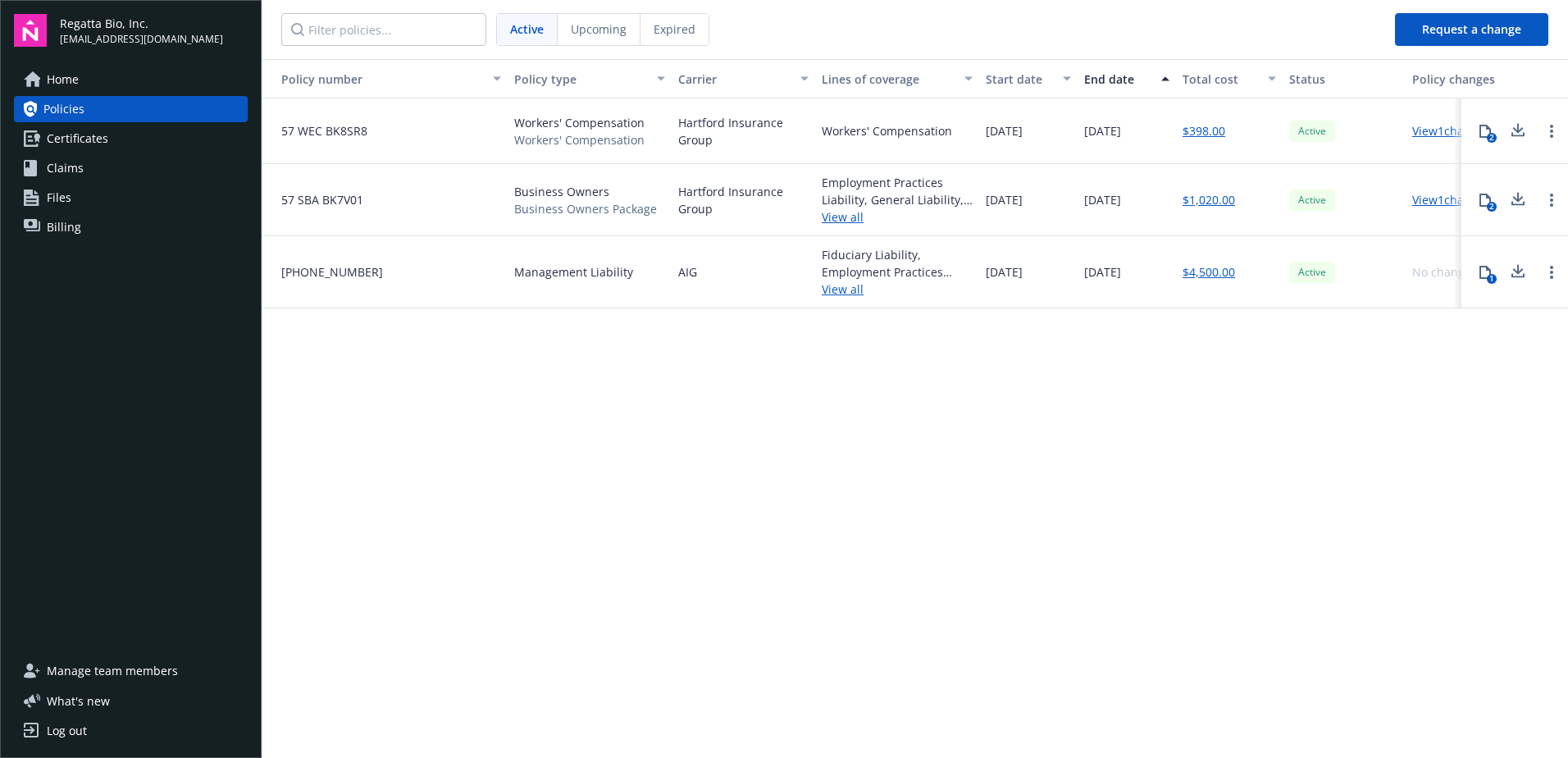
click at [84, 141] on span "Certificates" at bounding box center [78, 139] width 61 height 26
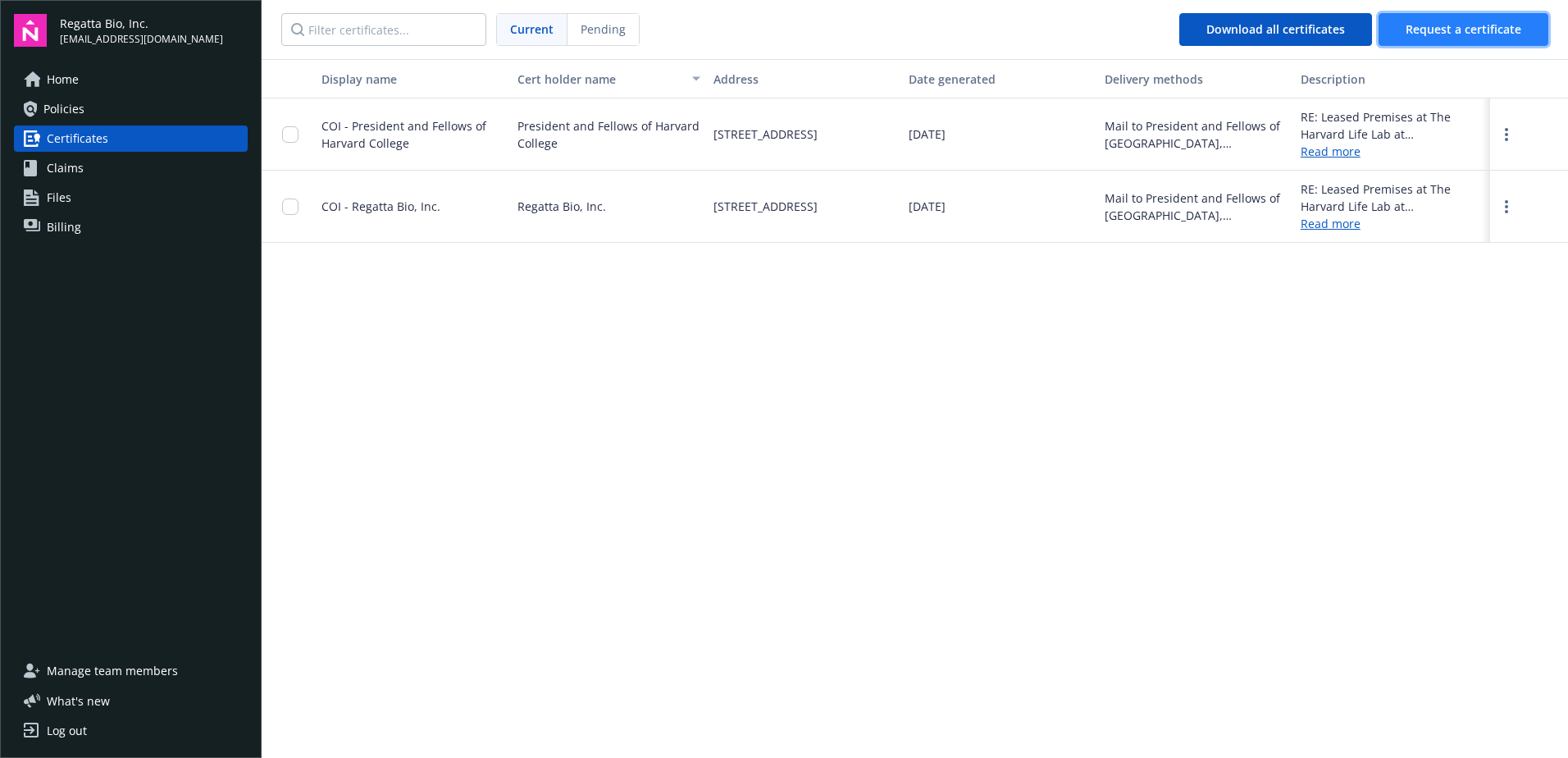
click at [1443, 34] on span "Request a certificate" at bounding box center [1463, 29] width 116 height 16
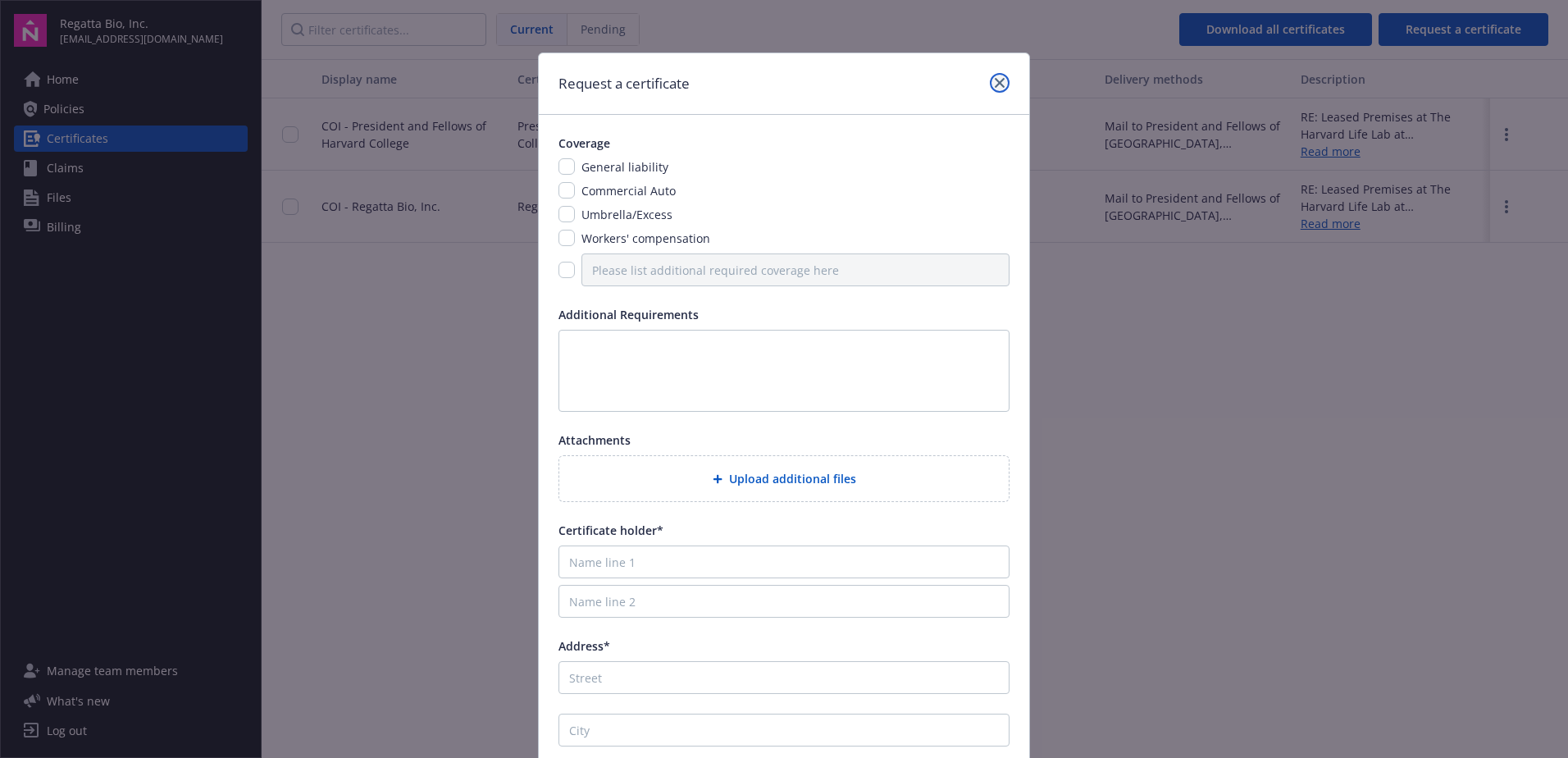
click at [997, 84] on icon "close" at bounding box center [999, 82] width 10 height 10
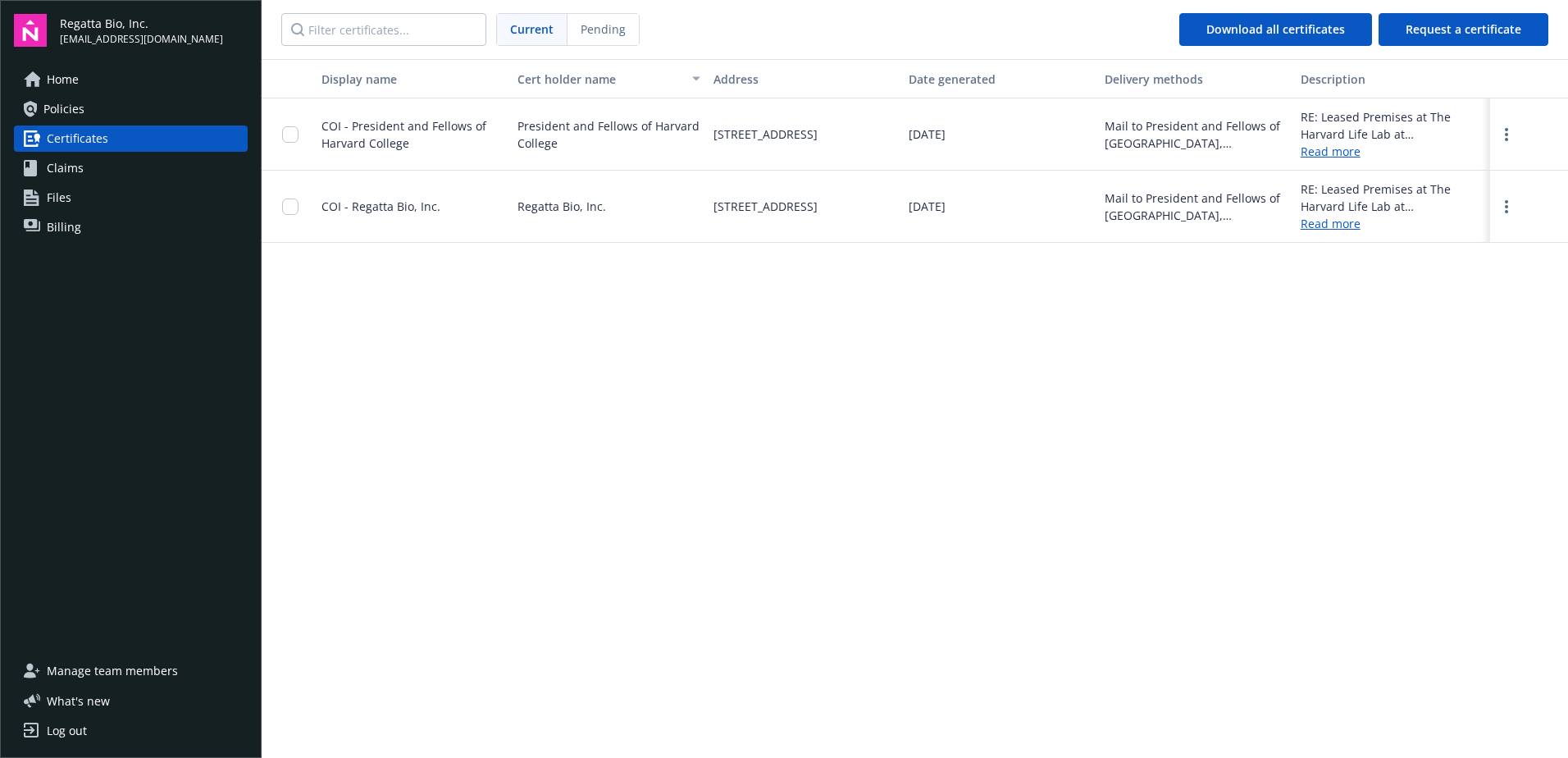
click at [1395, 441] on div "Display name Cert holder name Address Date generated Delivery methods Descripti…" at bounding box center [915, 407] width 1306 height 696
click at [99, 118] on link "Policies" at bounding box center [130, 109] width 234 height 26
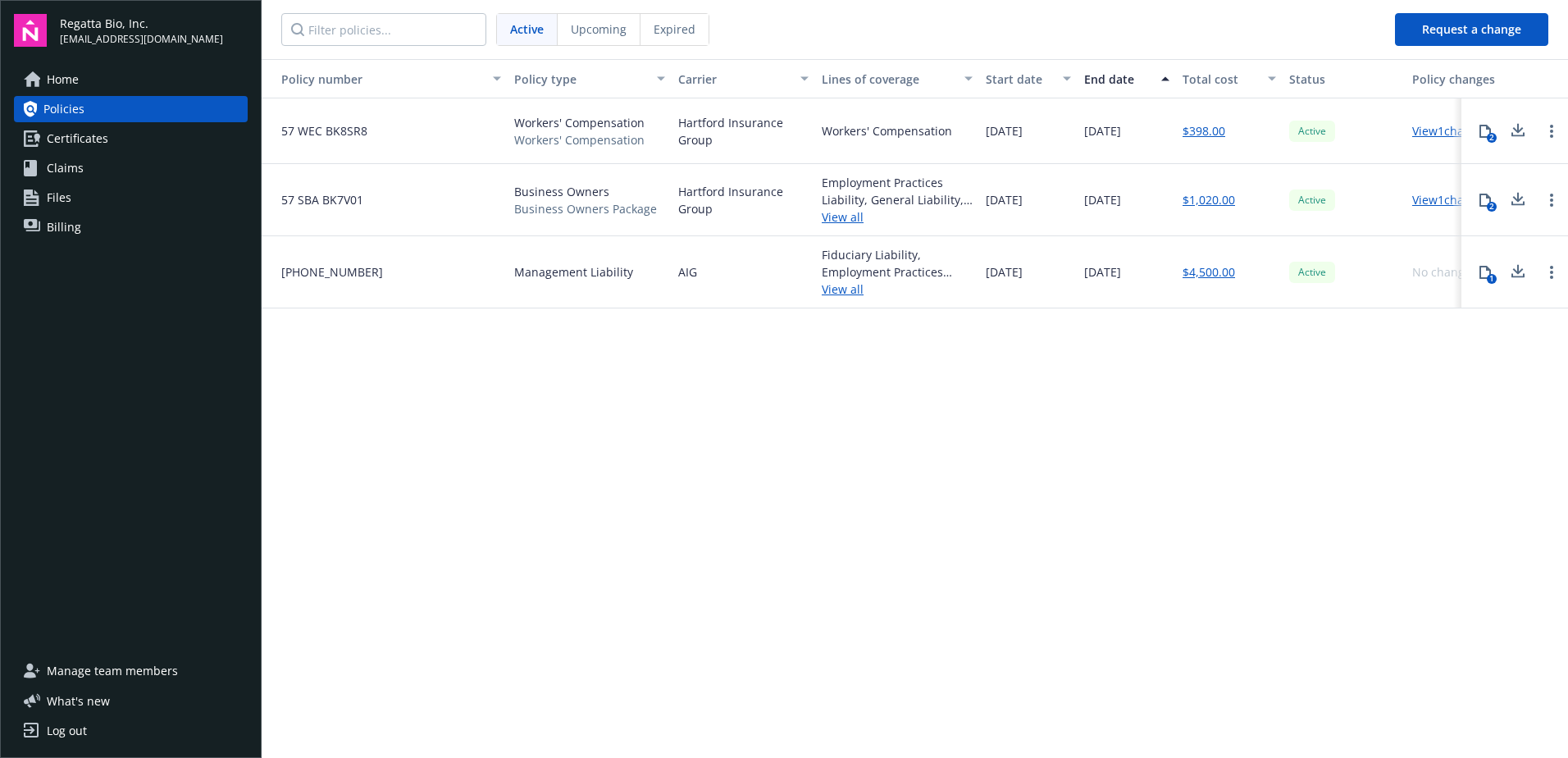
click at [576, 27] on span "Upcoming" at bounding box center [599, 29] width 56 height 18
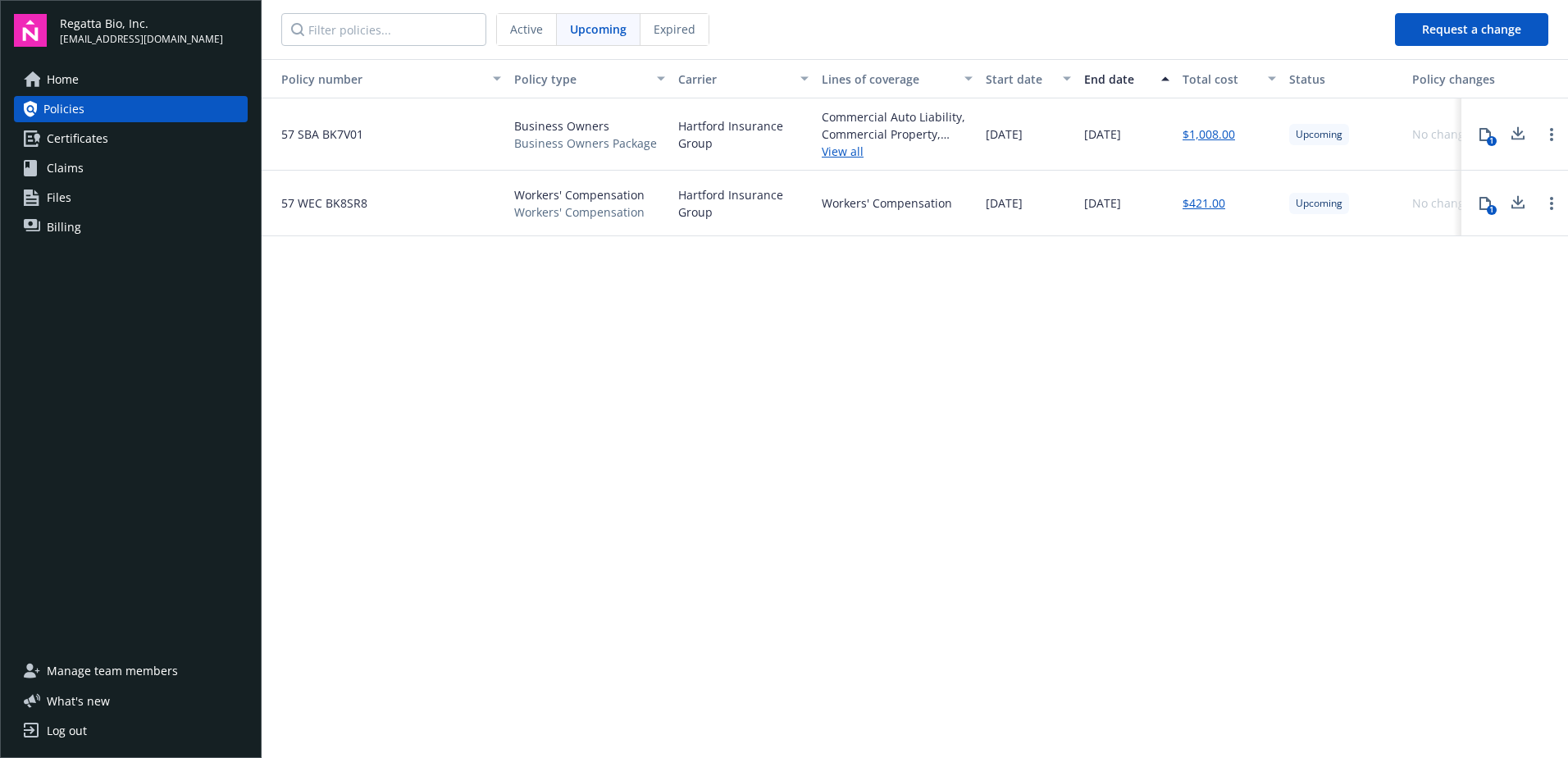
click at [848, 148] on link "View all" at bounding box center [896, 151] width 151 height 18
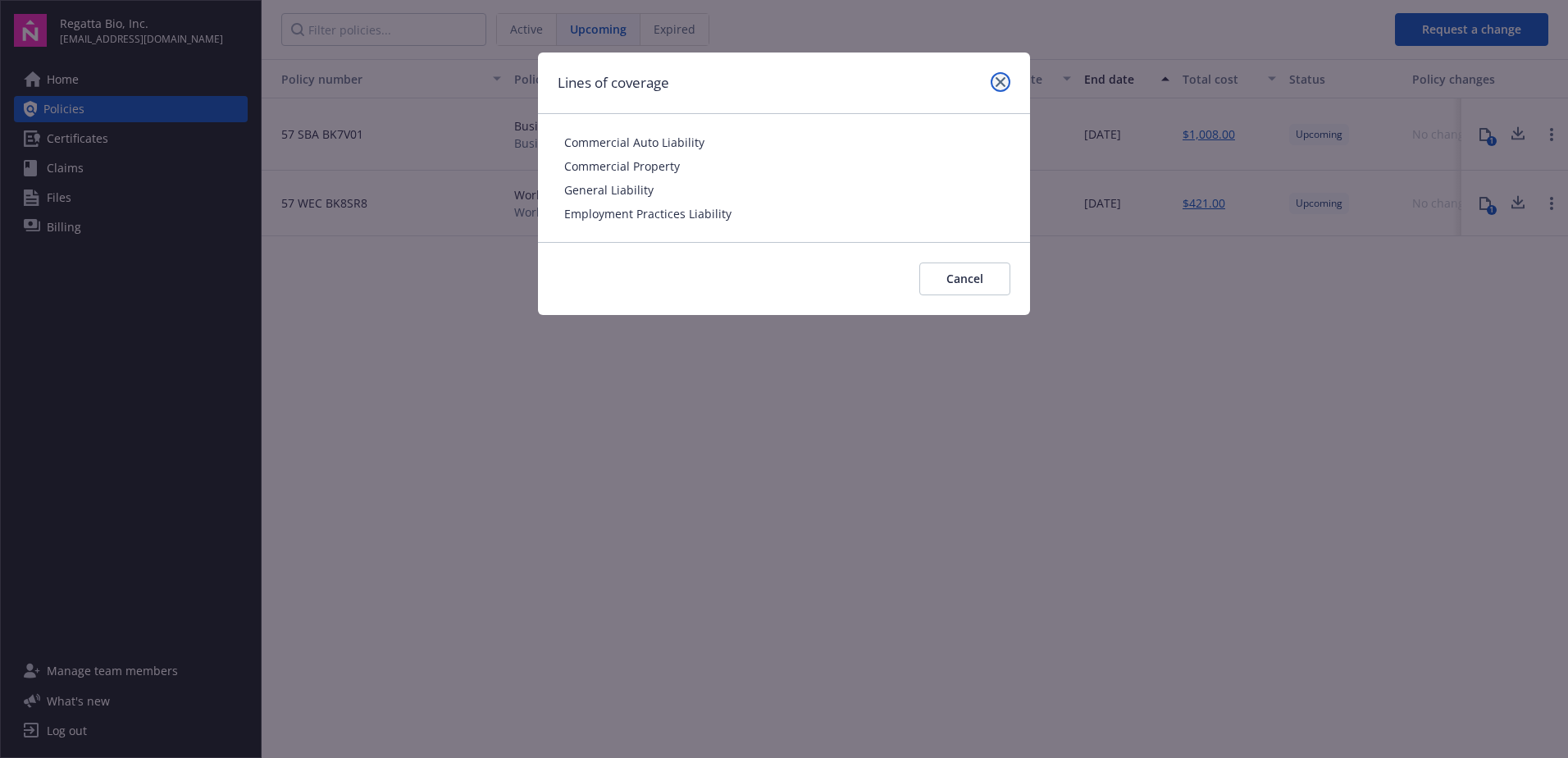
click at [1003, 78] on icon "close" at bounding box center [1000, 81] width 10 height 10
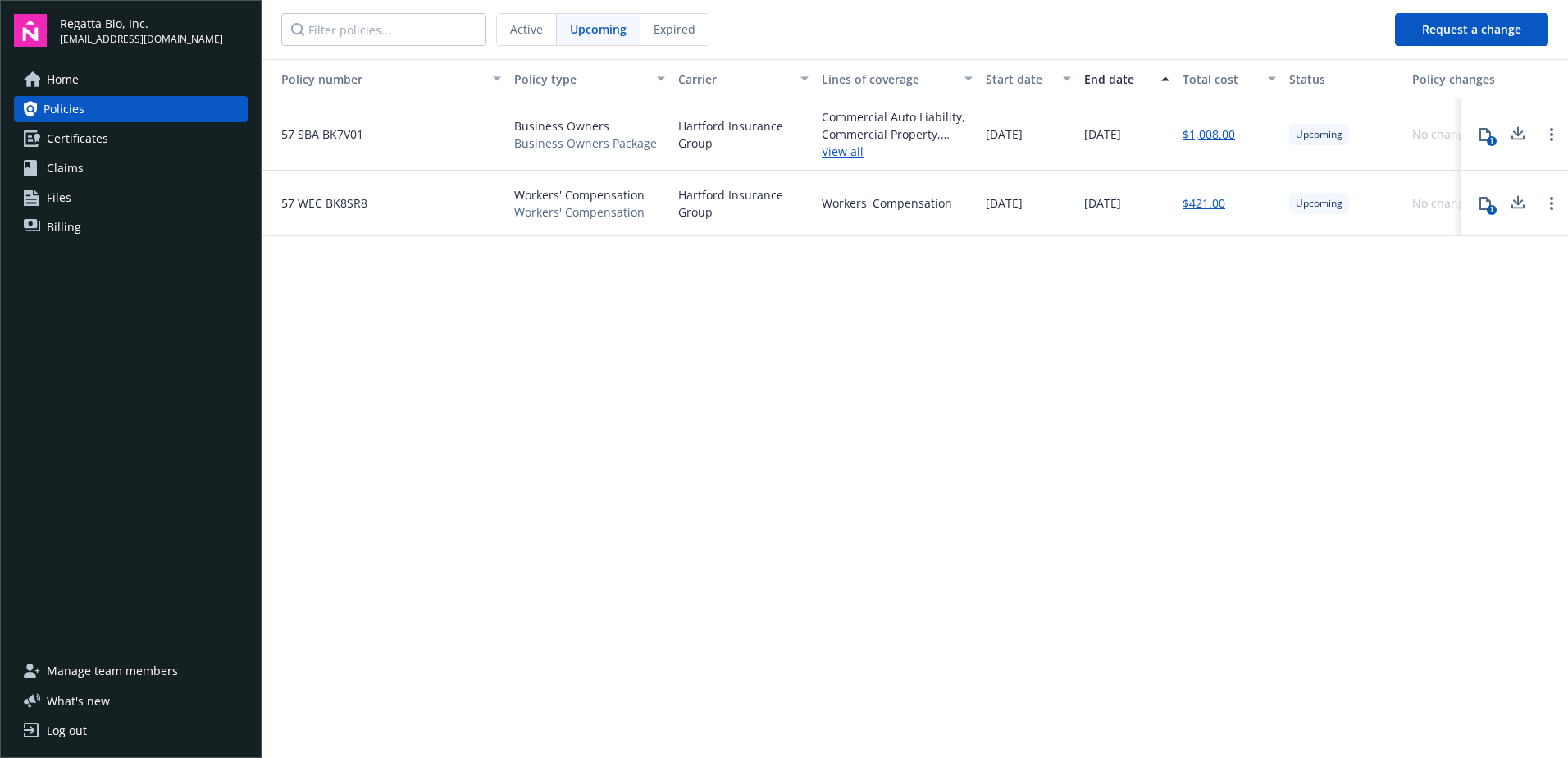
click at [126, 142] on link "Certificates" at bounding box center [130, 139] width 234 height 26
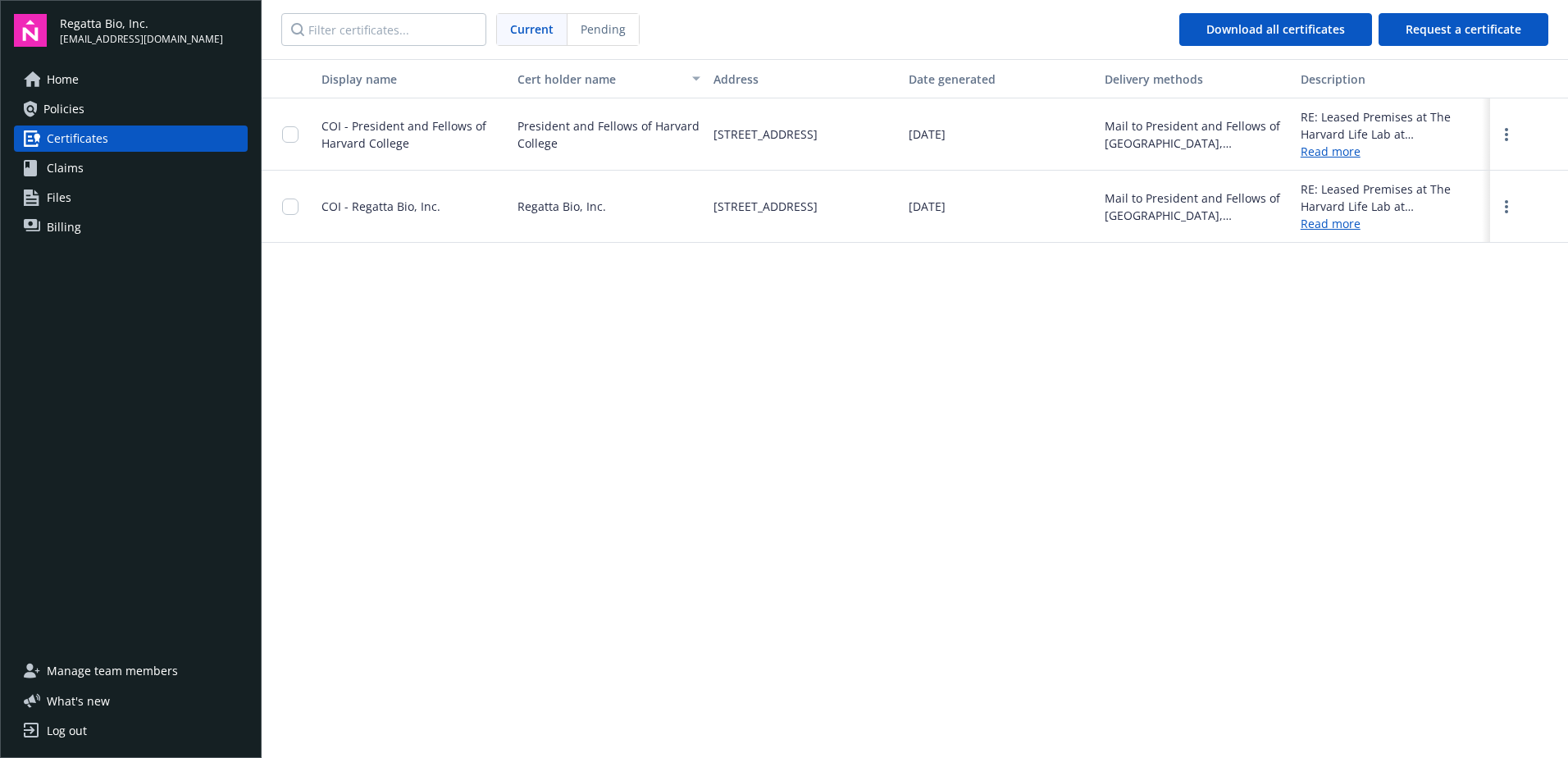
click at [1314, 230] on link "Read more" at bounding box center [1392, 223] width 183 height 18
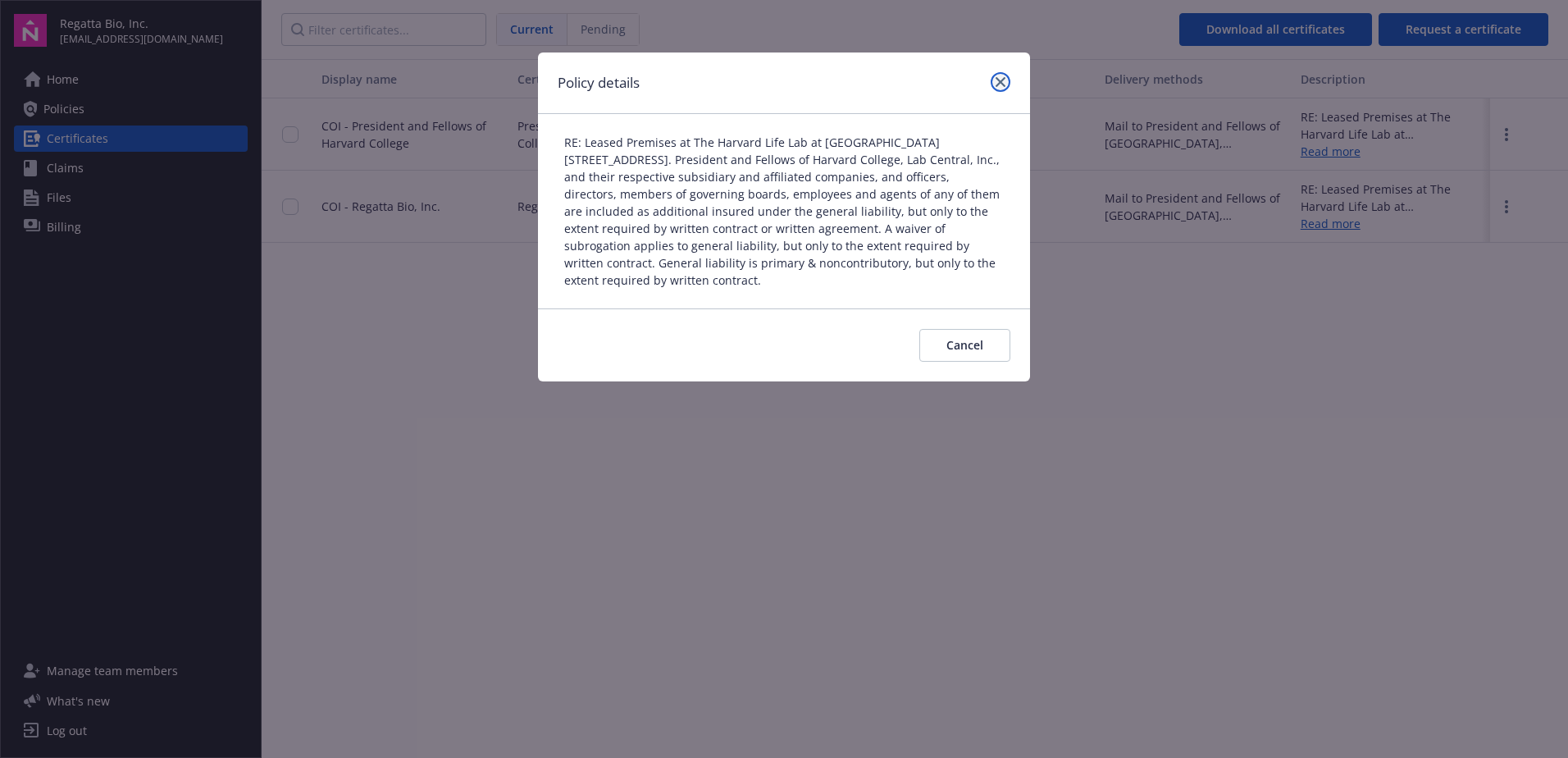
click at [1004, 81] on icon "close" at bounding box center [1000, 81] width 10 height 10
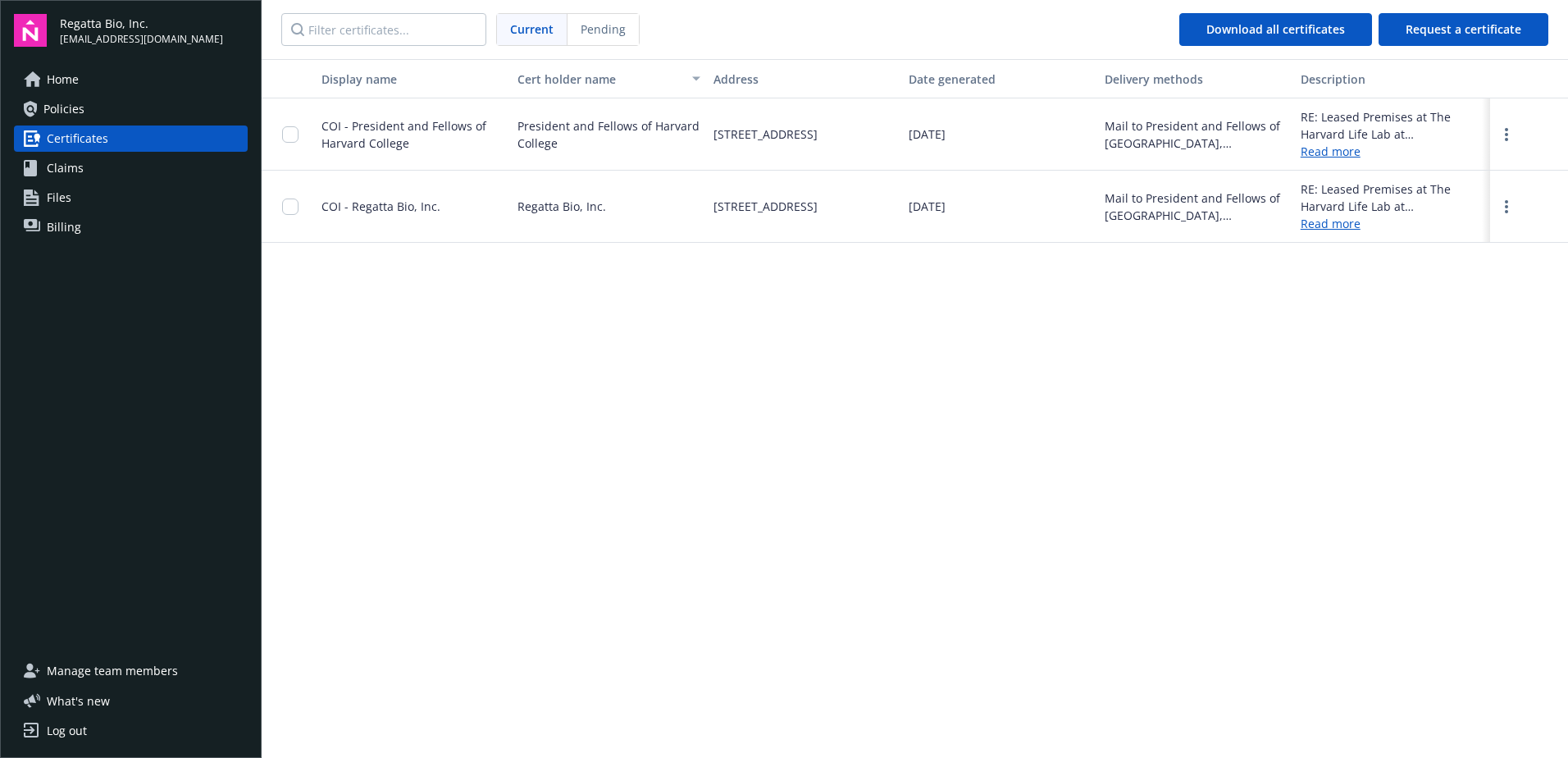
click at [1351, 155] on link "Read more" at bounding box center [1392, 151] width 183 height 18
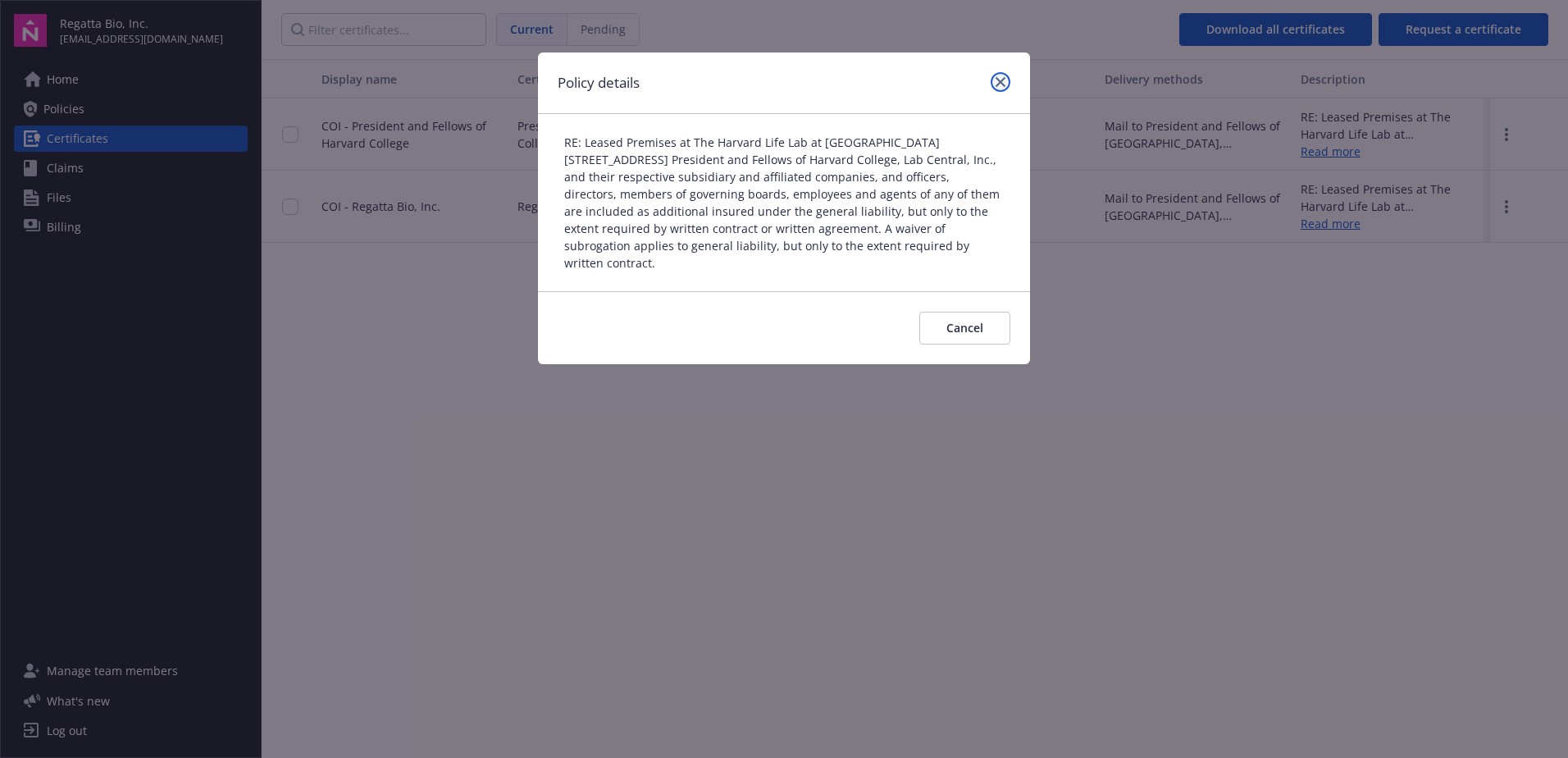
click at [1003, 80] on icon "close" at bounding box center [1000, 81] width 10 height 10
